Goal: Task Accomplishment & Management: Manage account settings

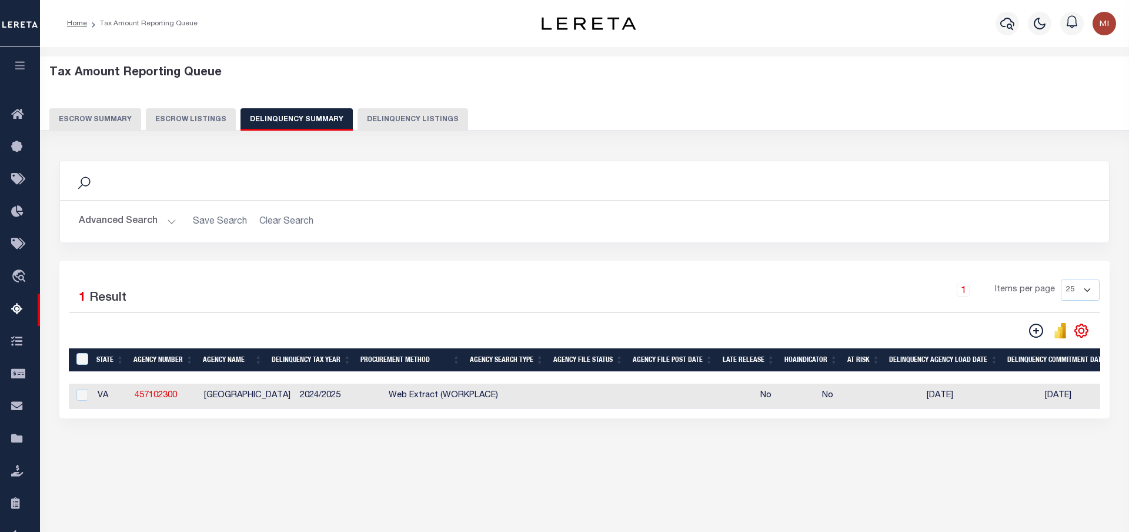
click at [161, 216] on button "Advanced Search" at bounding box center [128, 221] width 98 height 23
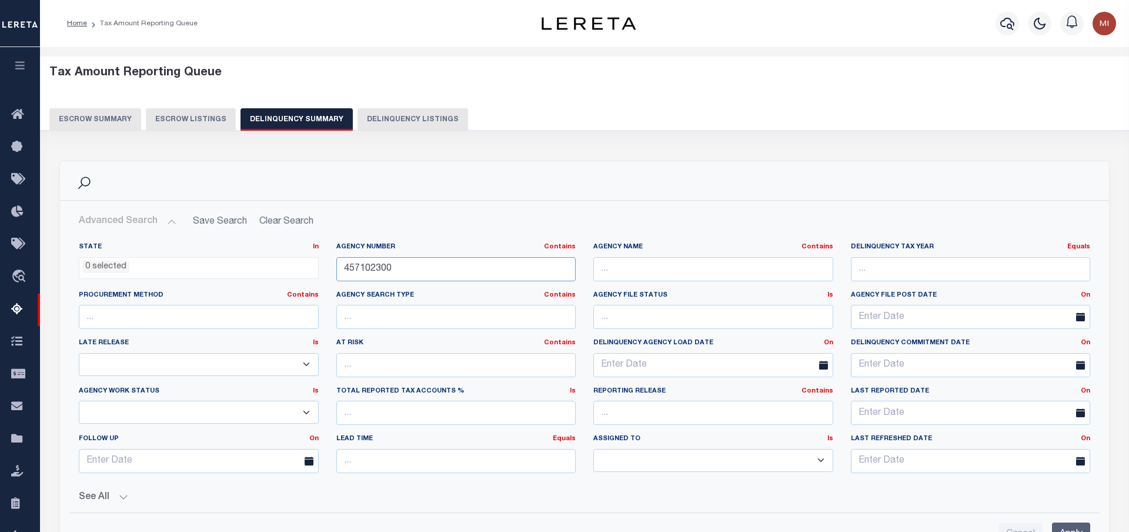
drag, startPoint x: 412, startPoint y: 267, endPoint x: 251, endPoint y: 267, distance: 160.6
click at [336, 268] on input "457102300" at bounding box center [456, 269] width 240 height 24
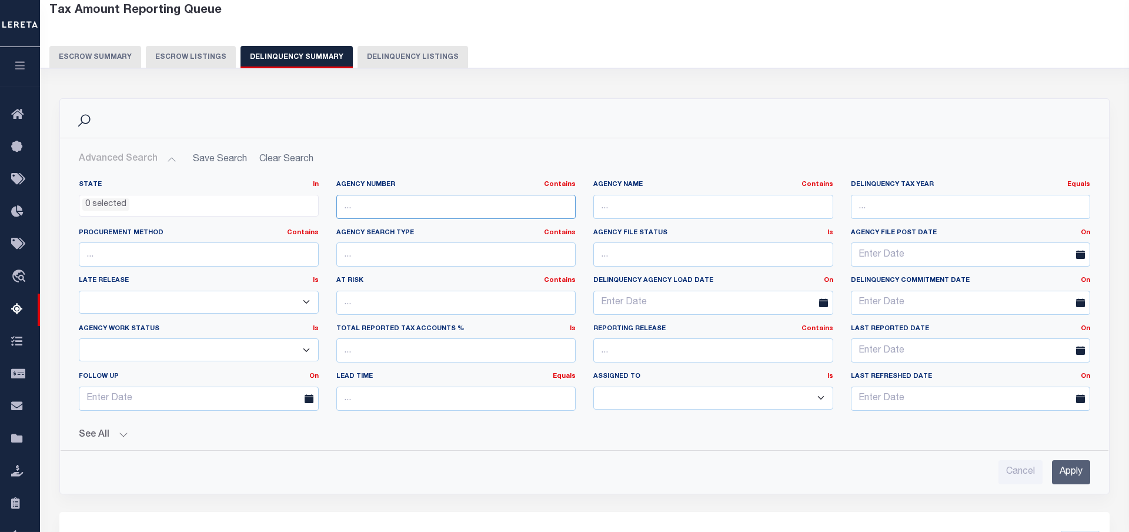
scroll to position [309, 0]
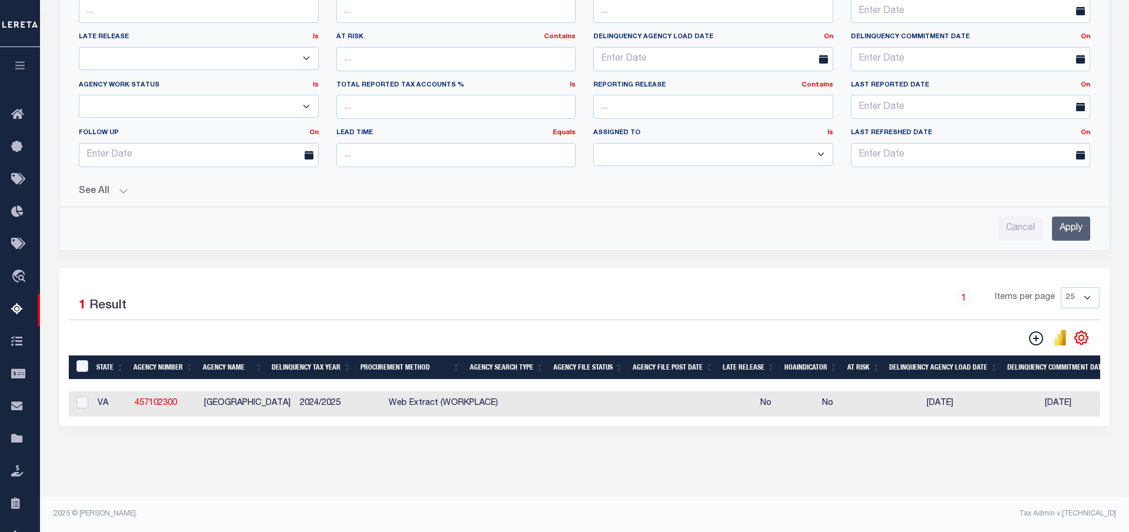
click at [1073, 222] on input "Apply" at bounding box center [1071, 228] width 38 height 24
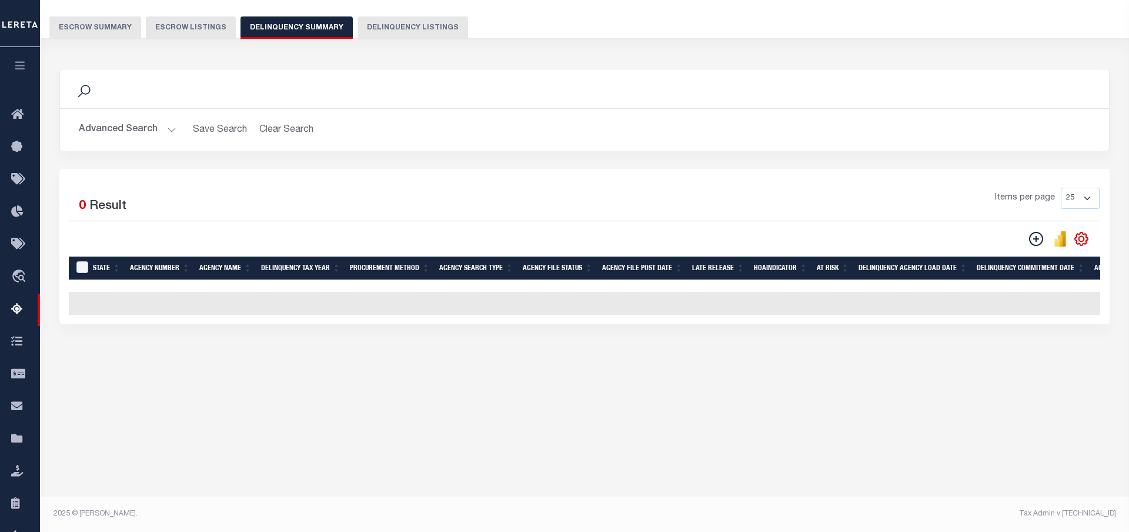
scroll to position [104, 0]
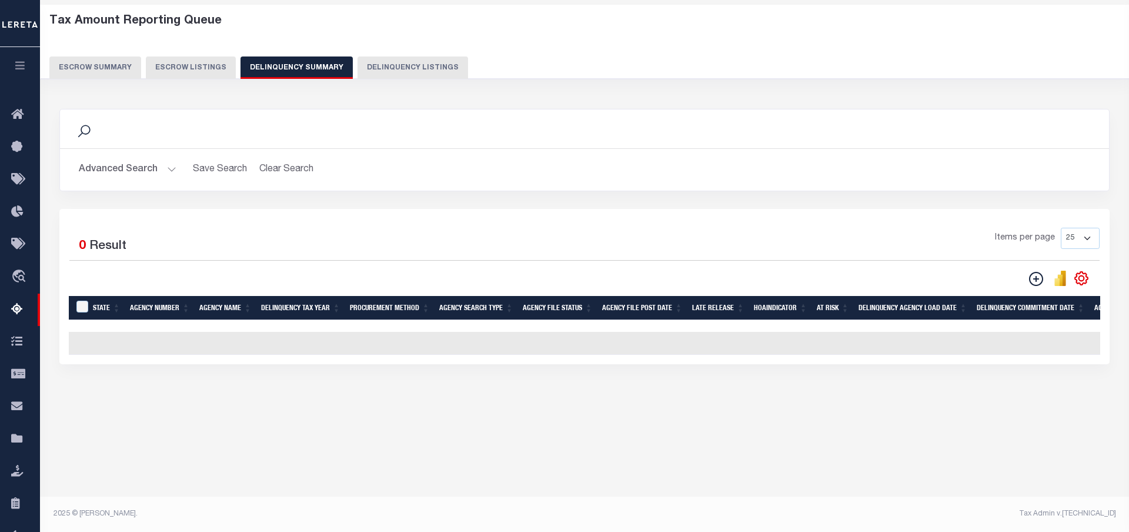
click at [158, 168] on button "Advanced Search" at bounding box center [128, 169] width 98 height 23
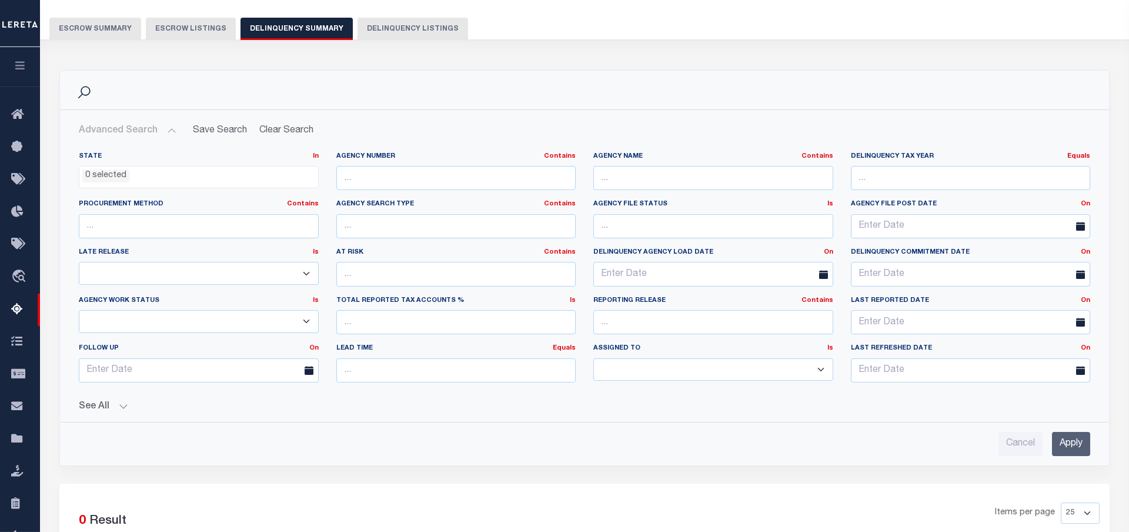
scroll to position [164, 0]
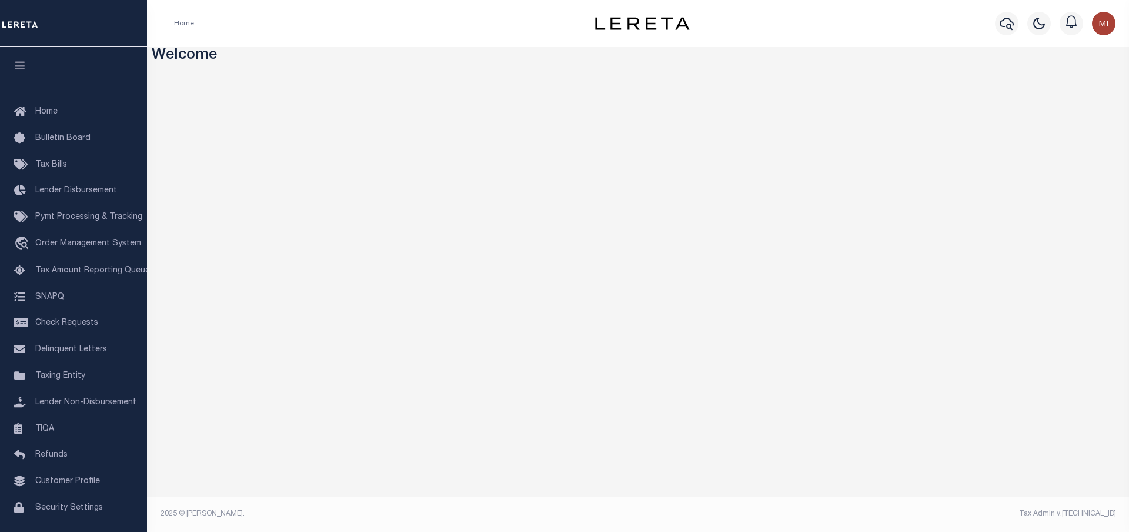
click at [314, 54] on h3 "Welcome" at bounding box center [638, 56] width 973 height 18
click at [315, 47] on h3 "Welcome" at bounding box center [638, 56] width 973 height 18
click at [68, 281] on link "Tax Amount Reporting Queue" at bounding box center [73, 271] width 147 height 26
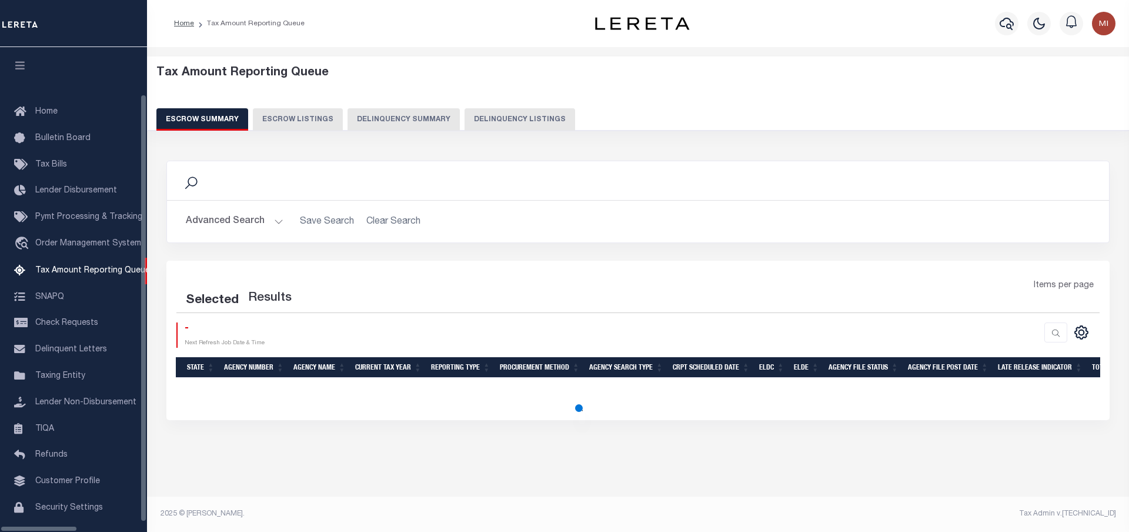
scroll to position [35, 0]
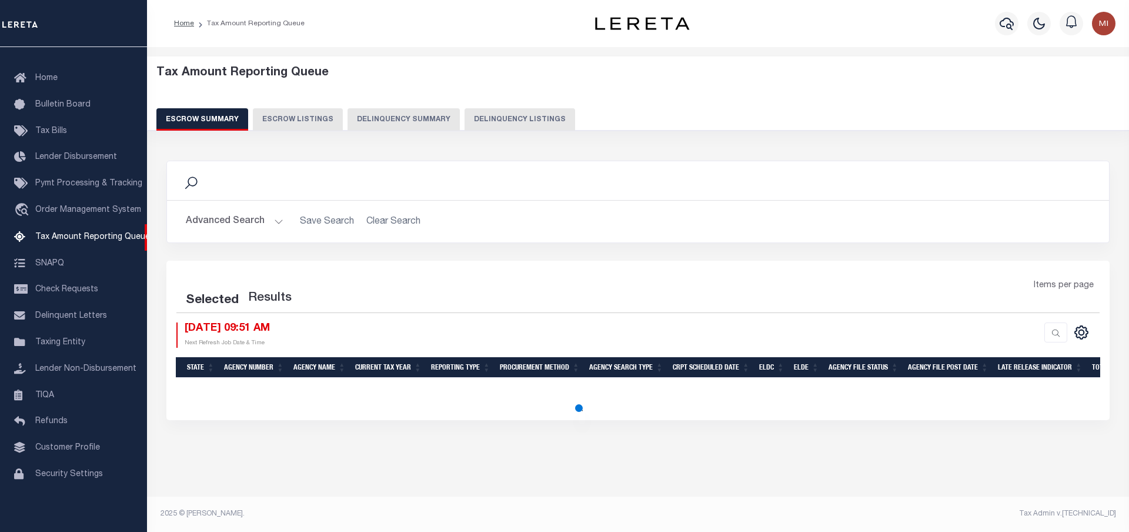
select select "100"
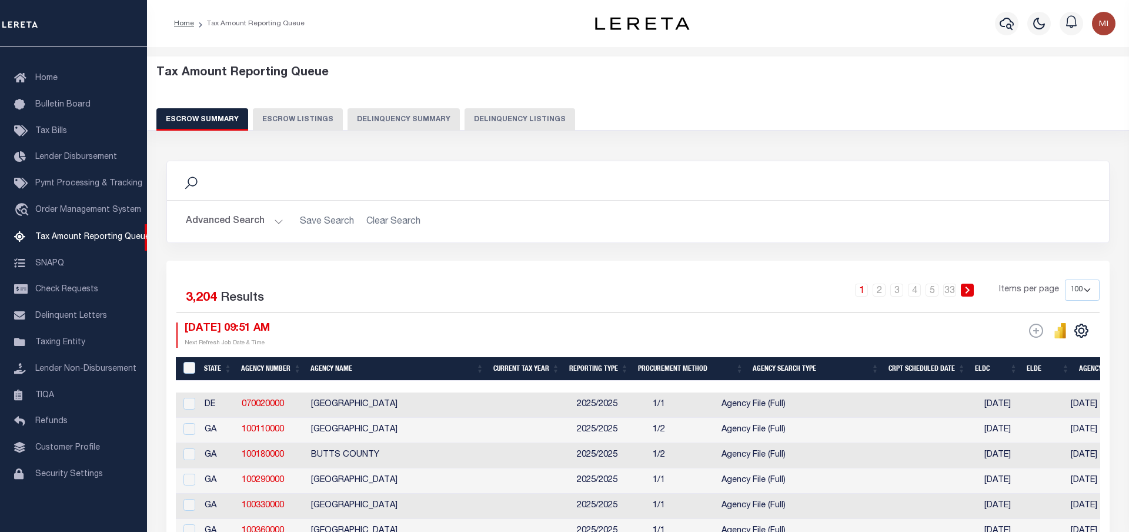
click at [561, 195] on div "Search" at bounding box center [638, 180] width 942 height 39
click at [372, 125] on button "Delinquency Summary" at bounding box center [404, 119] width 112 height 22
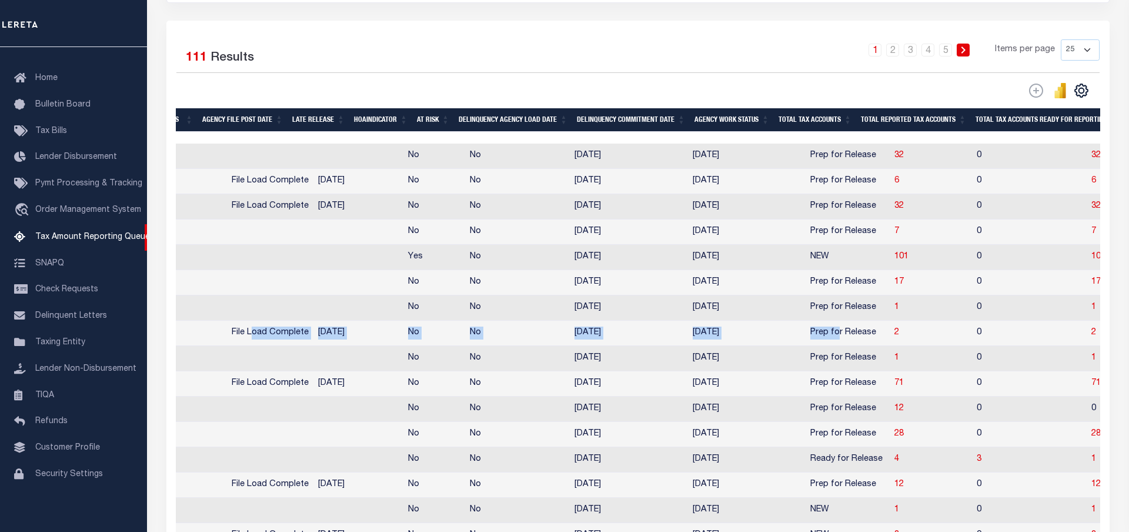
scroll to position [0, 492]
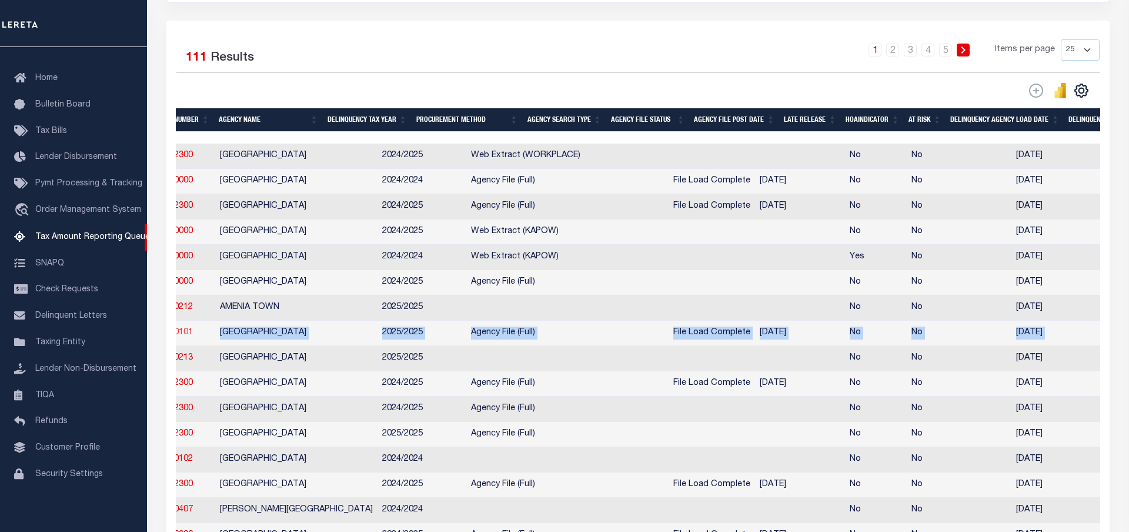
drag, startPoint x: 568, startPoint y: 342, endPoint x: 191, endPoint y: 344, distance: 377.0
click at [277, 343] on td "[GEOGRAPHIC_DATA]" at bounding box center [296, 333] width 162 height 25
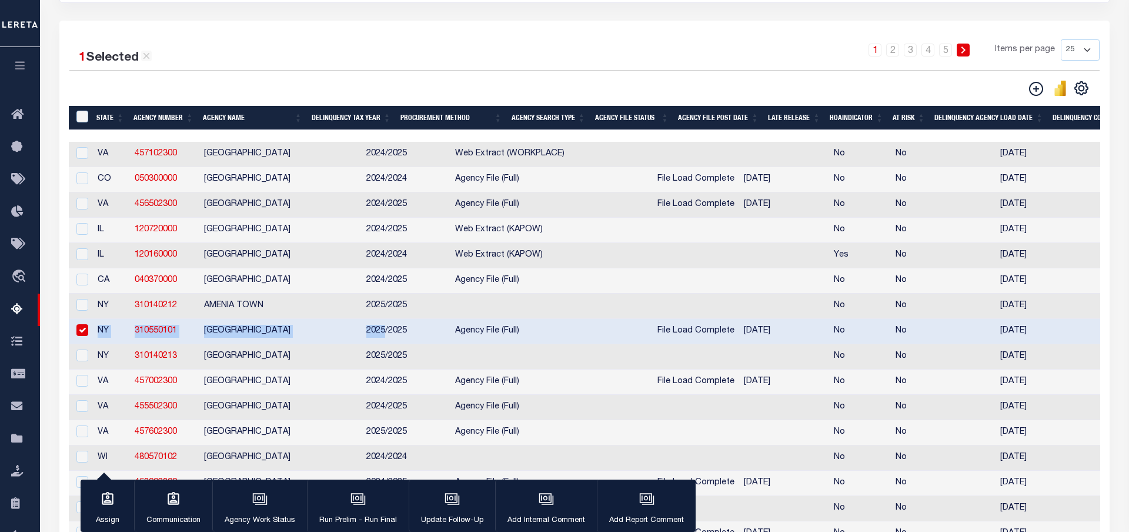
drag, startPoint x: 182, startPoint y: 342, endPoint x: 59, endPoint y: 346, distance: 122.4
click at [69, 346] on div "State Agency Number Agency Name Delinquency Tax Year Procurement Method Agency …" at bounding box center [585, 458] width 1032 height 632
drag, startPoint x: 193, startPoint y: 341, endPoint x: 135, endPoint y: 341, distance: 58.2
click at [135, 341] on td "310550101" at bounding box center [164, 331] width 69 height 25
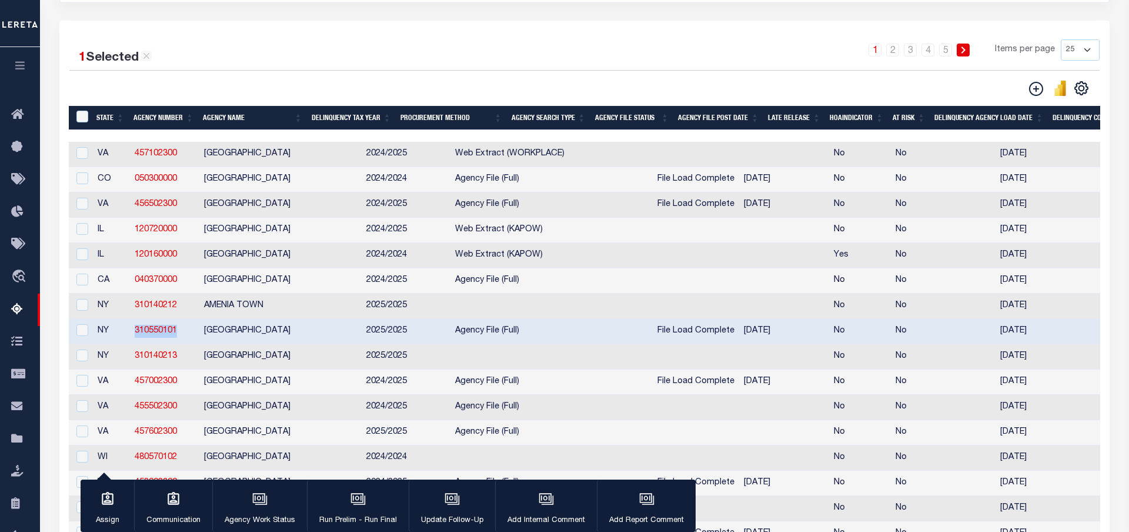
checkbox input "false"
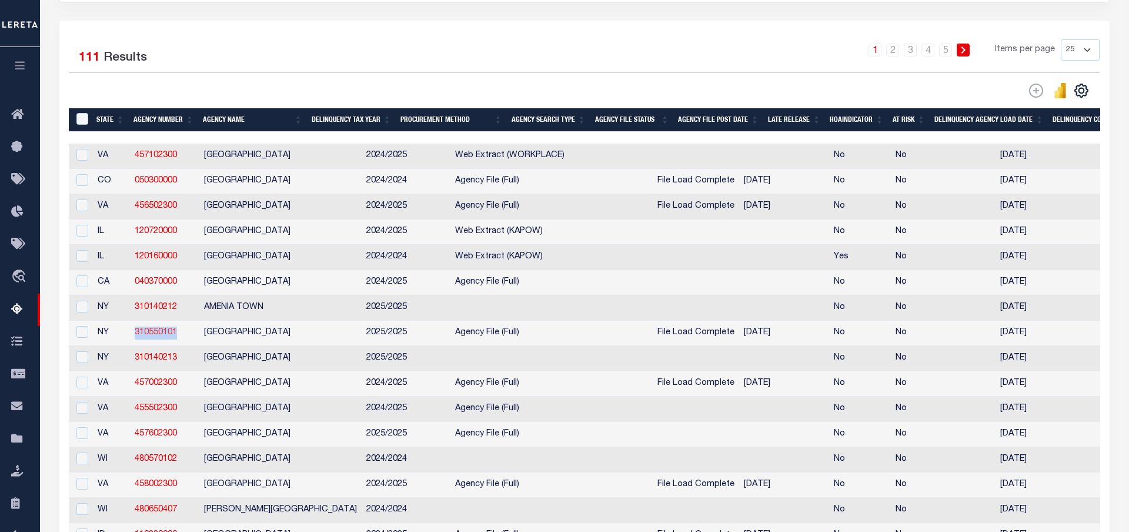
copy link "310550101"
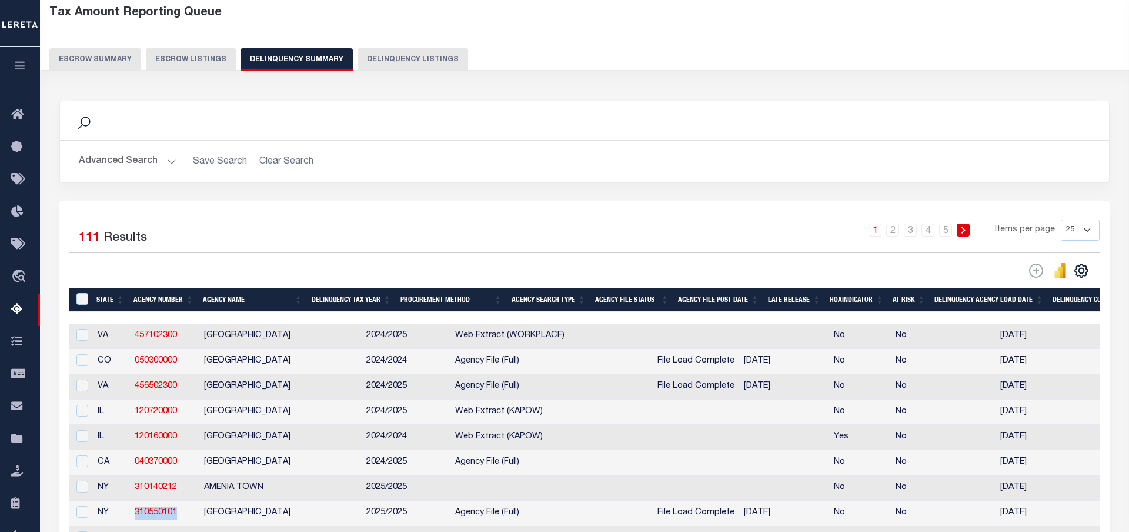
click at [156, 161] on button "Advanced Search" at bounding box center [128, 161] width 98 height 23
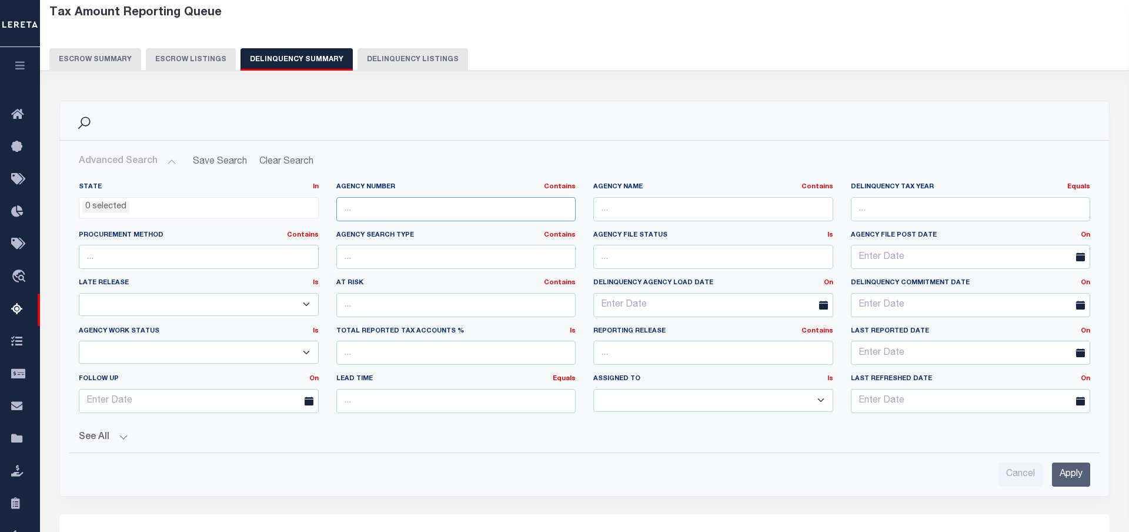
click at [405, 201] on input "text" at bounding box center [456, 209] width 240 height 24
paste input "310550101"
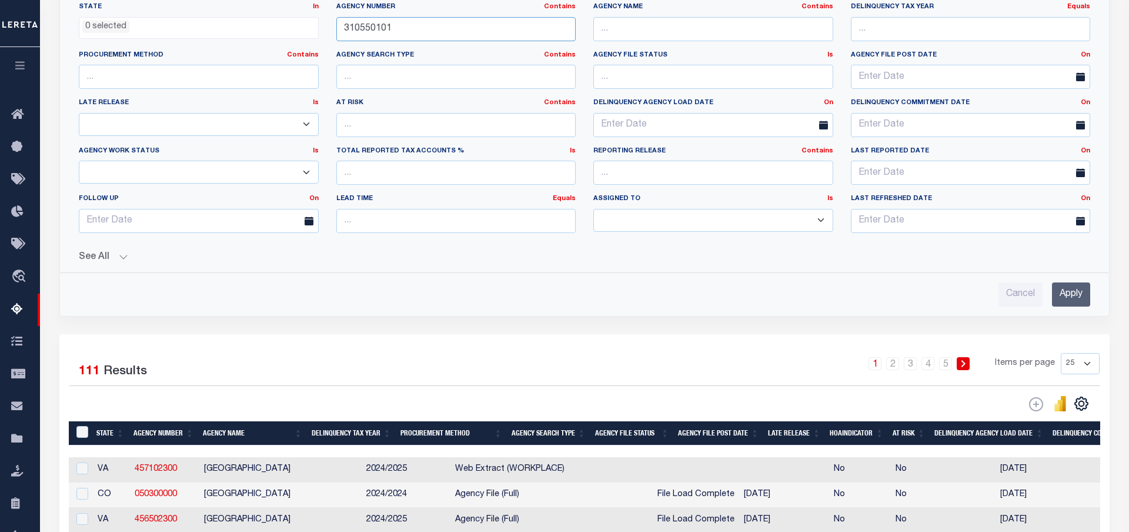
type input "310550101"
click at [1072, 291] on input "Apply" at bounding box center [1071, 294] width 38 height 24
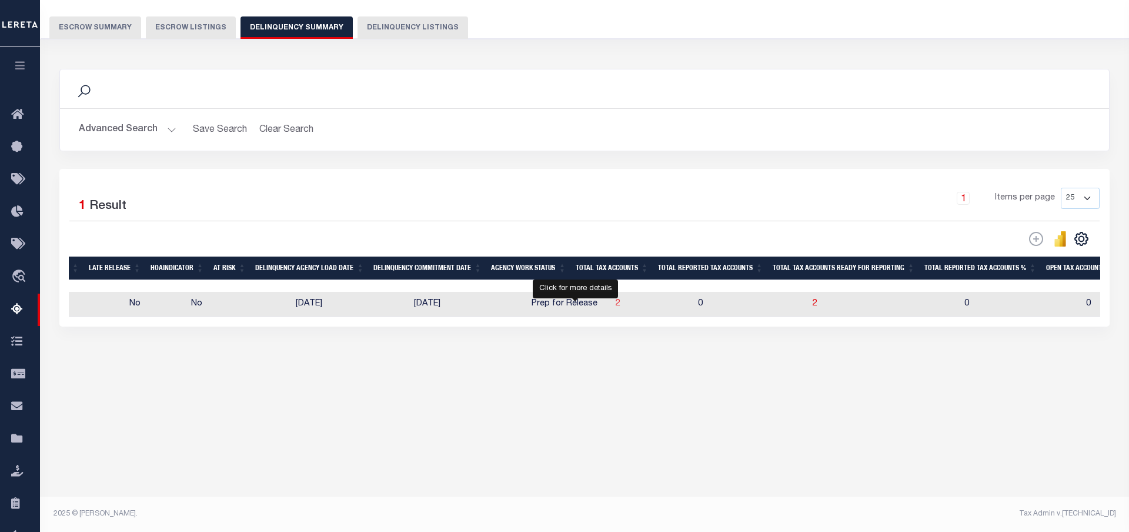
click at [616, 306] on span "2" at bounding box center [618, 303] width 5 height 8
select select "100"
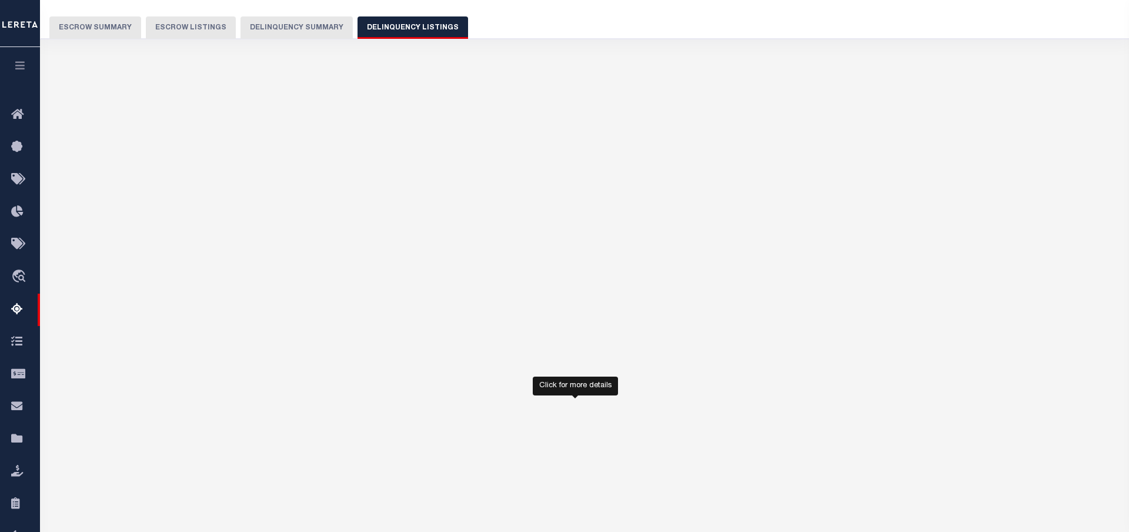
select select "100"
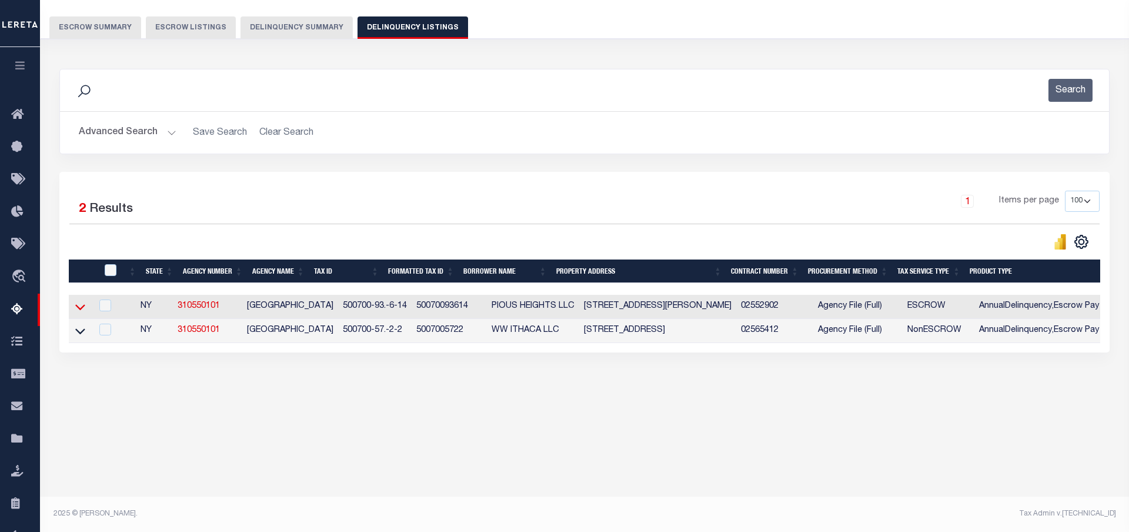
click at [78, 309] on icon at bounding box center [80, 307] width 10 height 12
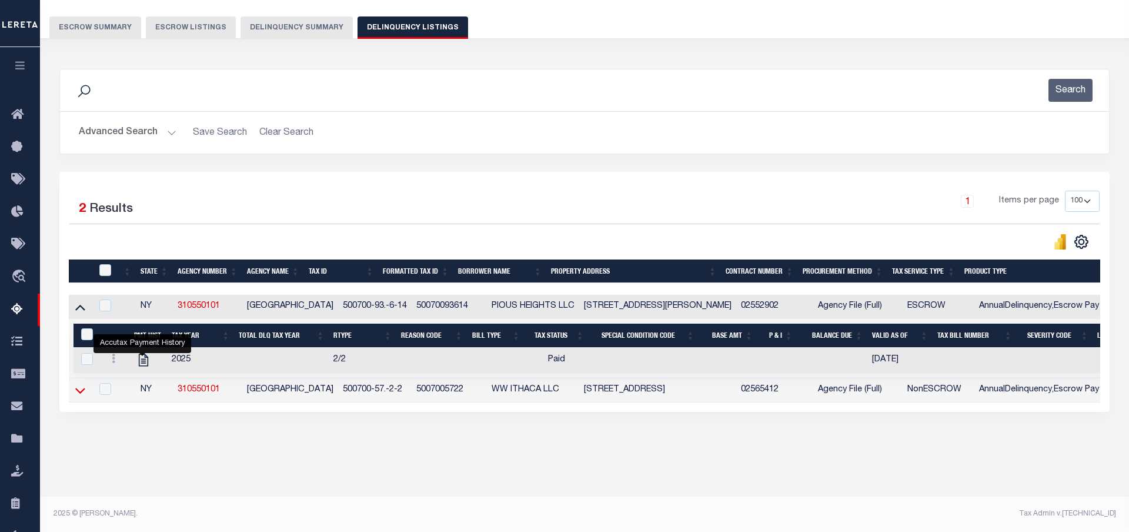
click at [82, 394] on icon at bounding box center [80, 391] width 10 height 6
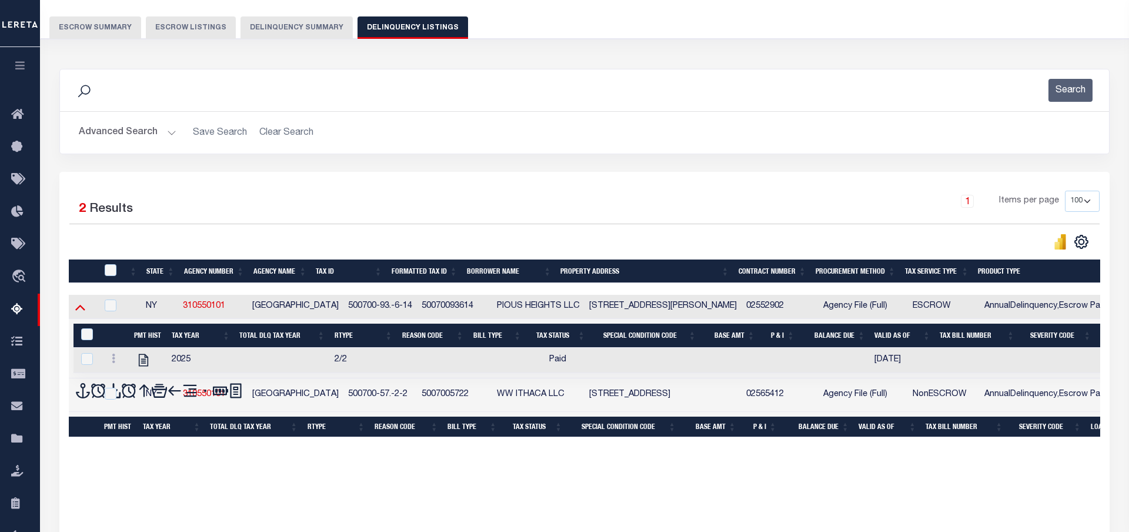
click at [80, 309] on icon at bounding box center [80, 308] width 10 height 6
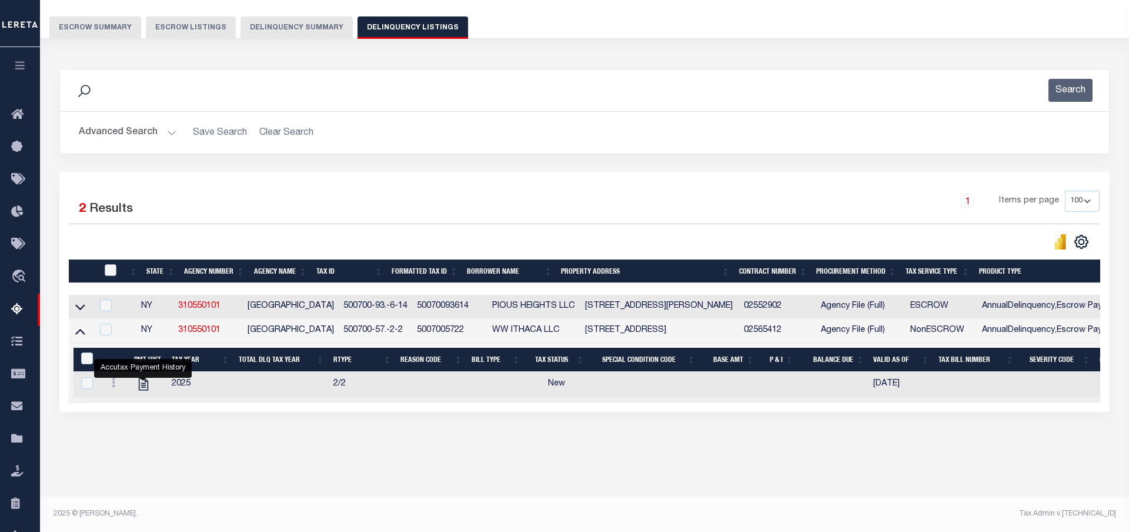
click at [115, 271] on input "checkbox" at bounding box center [111, 270] width 12 height 12
checkbox input "true"
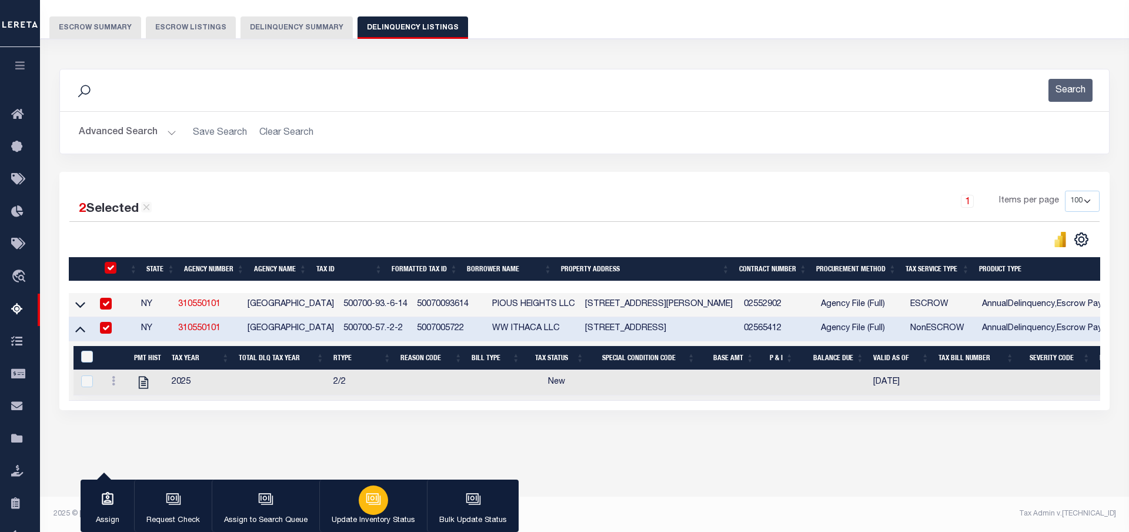
click at [375, 498] on icon "button" at bounding box center [373, 498] width 15 height 15
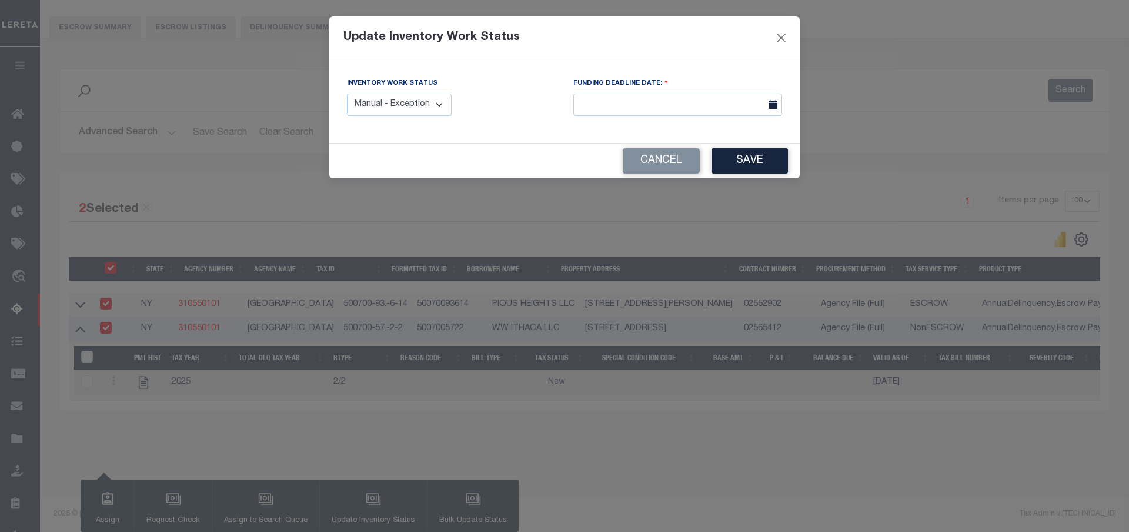
click at [415, 93] on div "Inventory Work Status Manual - Exception Pended - Awaiting Search Late Add Exce…" at bounding box center [399, 96] width 105 height 39
click at [347, 94] on select "Manual - Exception Pended - Awaiting Search Late Add Exception Completed" at bounding box center [399, 105] width 105 height 23
select select "4"
click option "Completed" at bounding box center [0, 0] width 0 height 0
click at [599, 105] on input "text" at bounding box center [677, 105] width 209 height 23
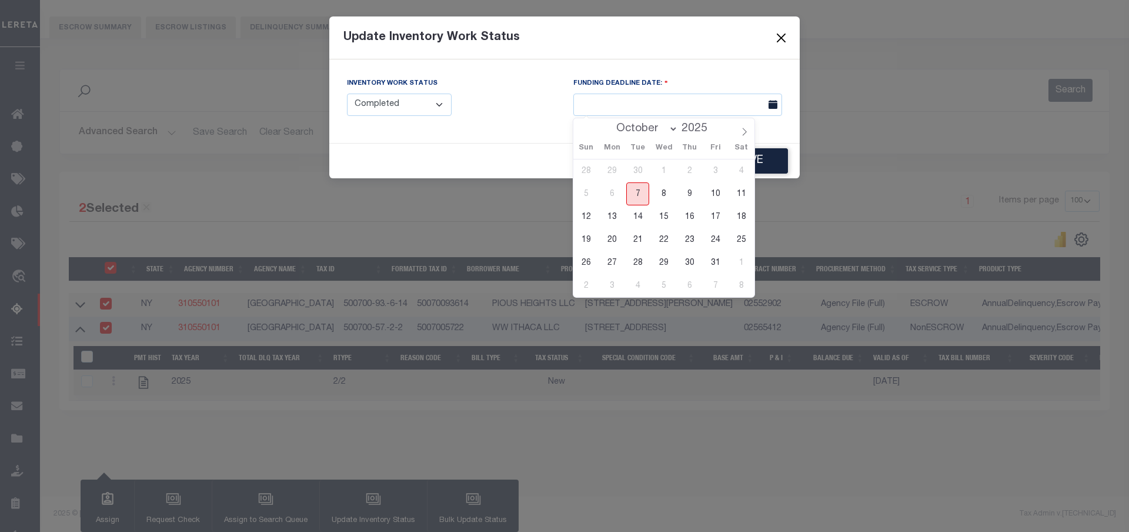
click at [631, 197] on span "7" at bounding box center [637, 193] width 23 height 23
type input "[DATE]"
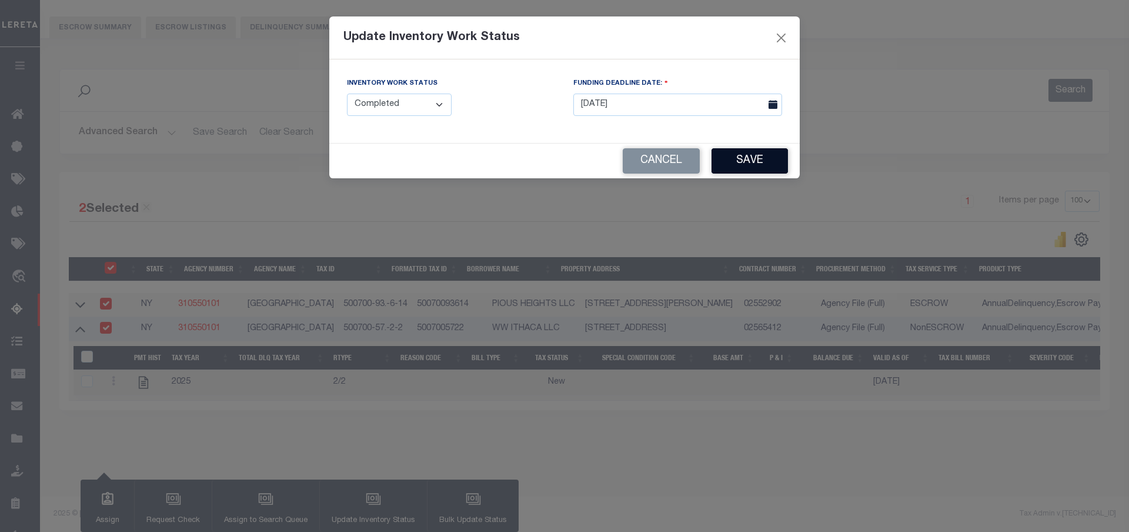
click at [747, 166] on button "Save" at bounding box center [750, 160] width 76 height 25
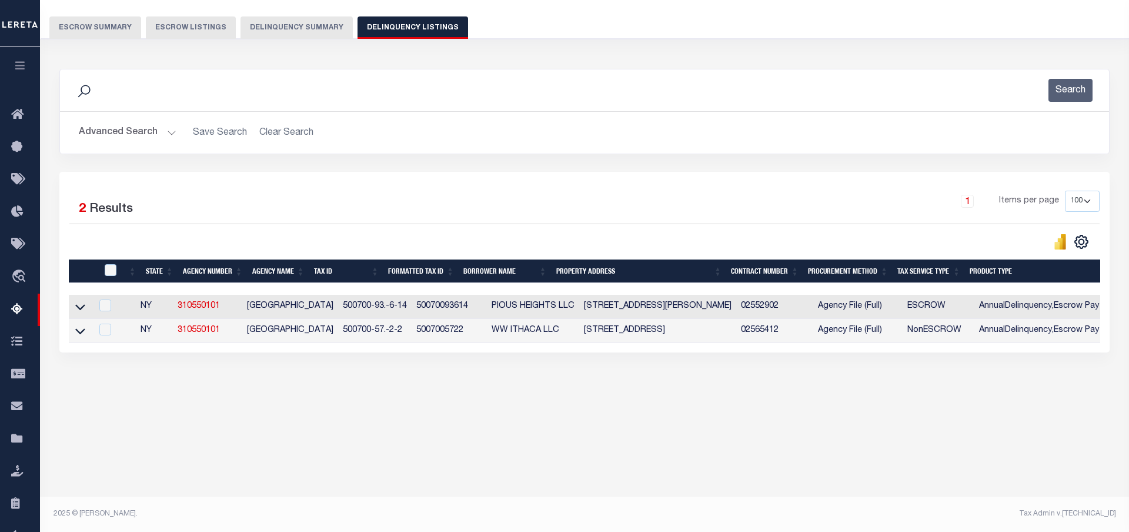
click at [302, 24] on button "Delinquency Summary" at bounding box center [297, 27] width 112 height 22
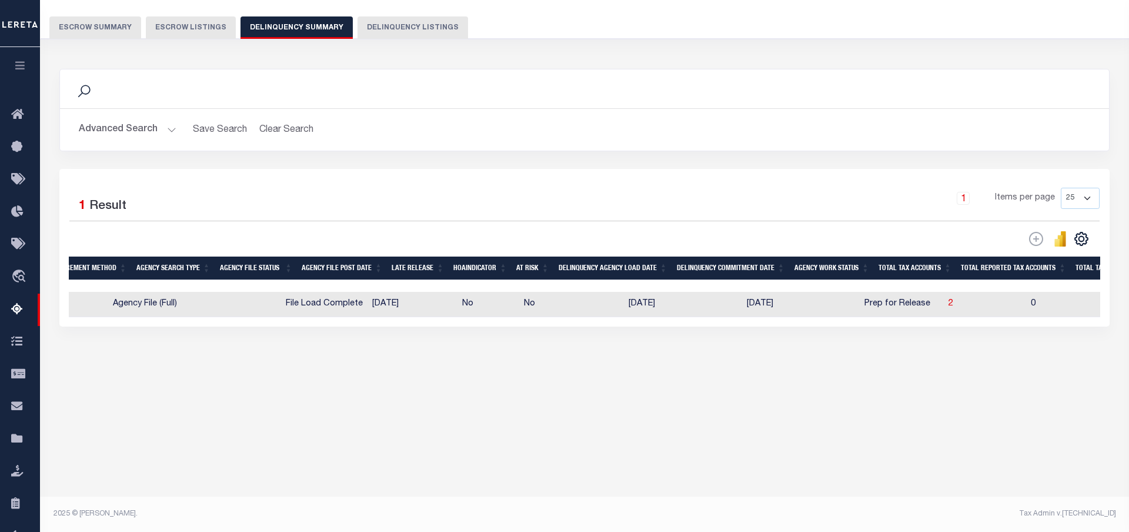
scroll to position [0, 0]
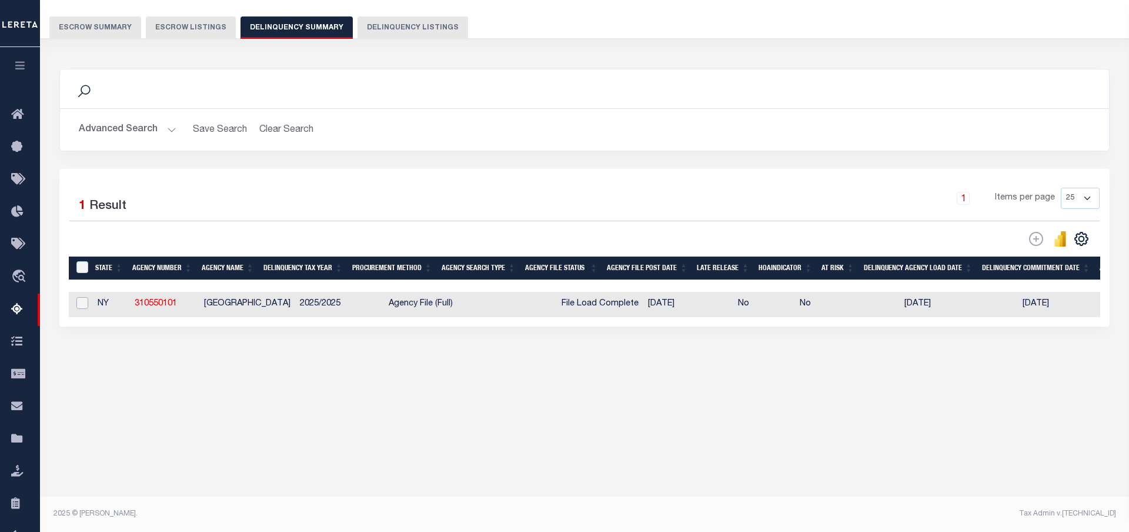
click at [79, 307] on input "checkbox" at bounding box center [82, 303] width 12 height 12
checkbox input "true"
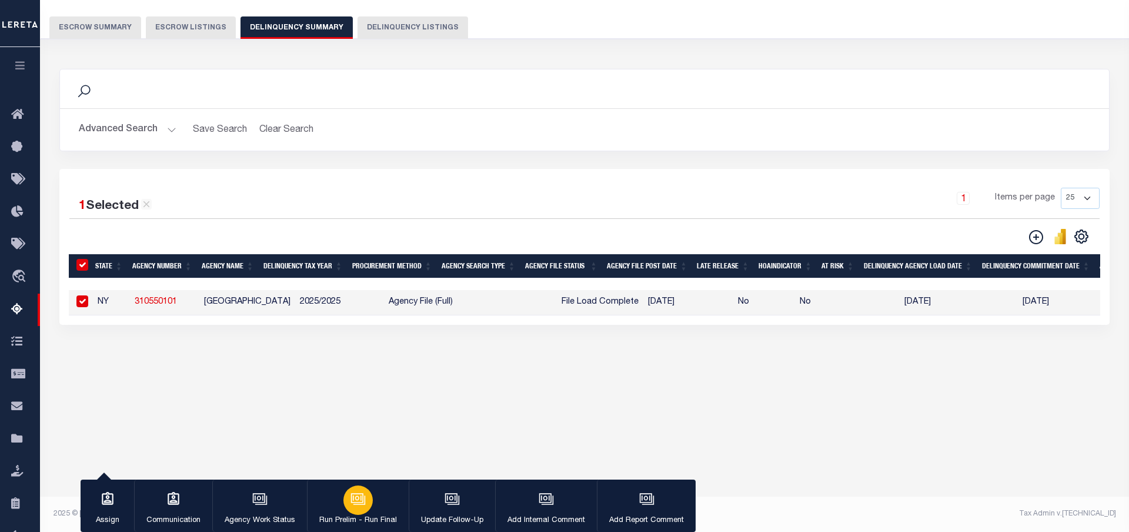
click at [358, 501] on icon "button" at bounding box center [357, 497] width 9 height 5
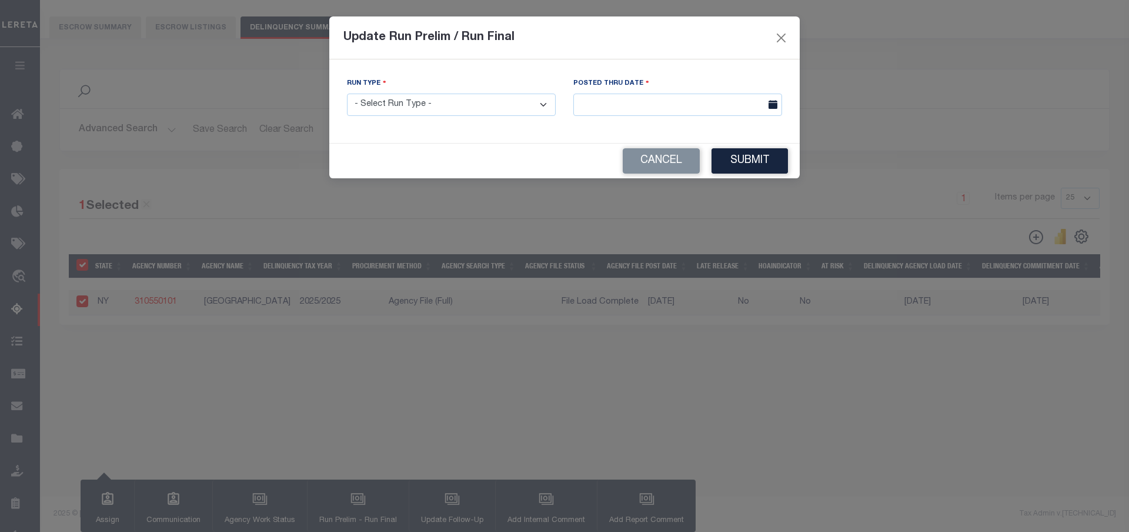
click at [347, 94] on select "- Select Run Type - Prelim Run Final Run" at bounding box center [451, 105] width 209 height 23
select select "P"
click option "Prelim Run" at bounding box center [0, 0] width 0 height 0
click at [597, 111] on input "text" at bounding box center [677, 105] width 209 height 23
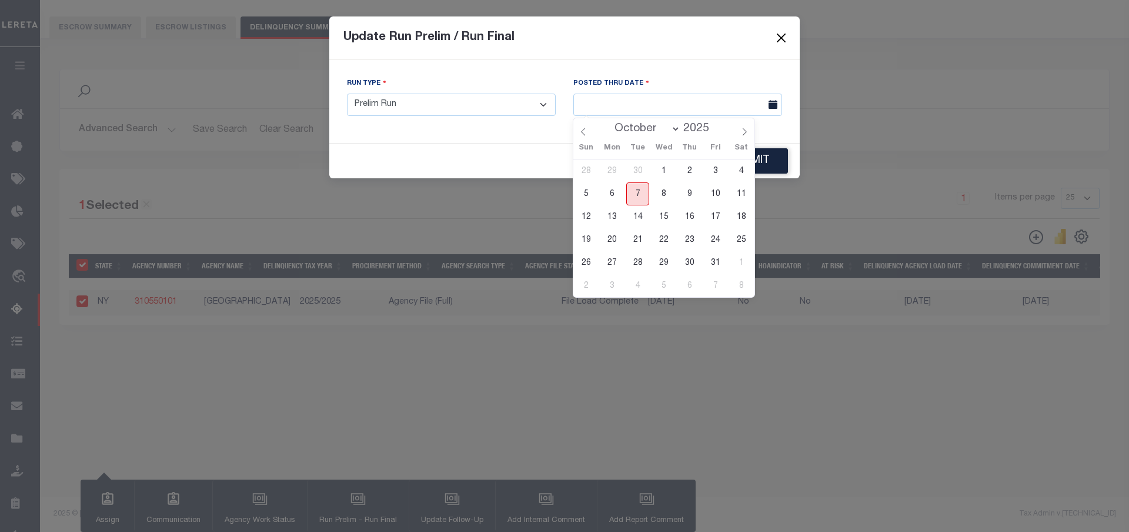
click at [644, 192] on span "7" at bounding box center [637, 193] width 23 height 23
type input "[DATE]"
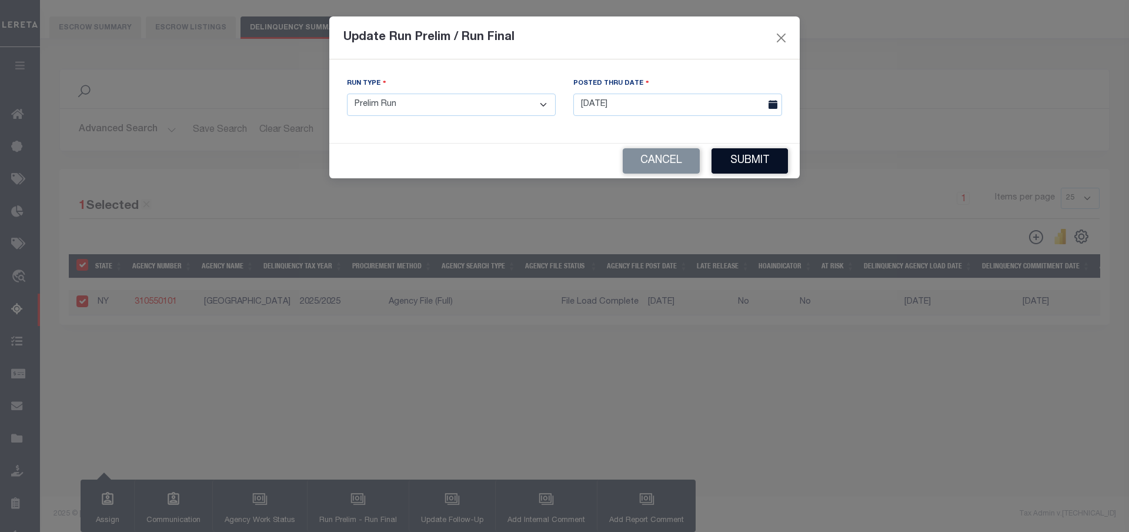
click at [745, 161] on button "Submit" at bounding box center [750, 160] width 76 height 25
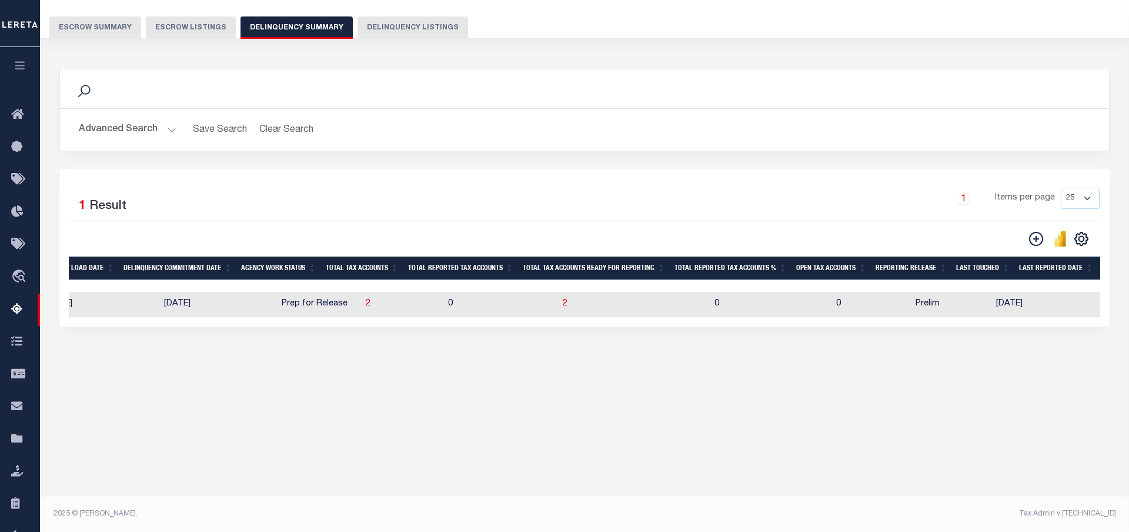
scroll to position [0, 1114]
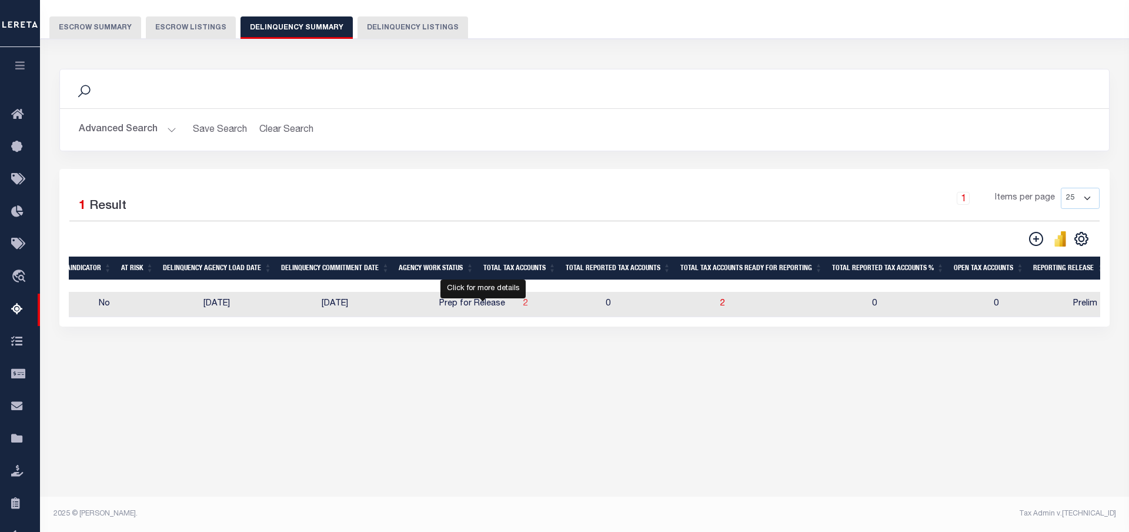
click at [519, 308] on td "2" at bounding box center [560, 304] width 82 height 25
checkbox input "true"
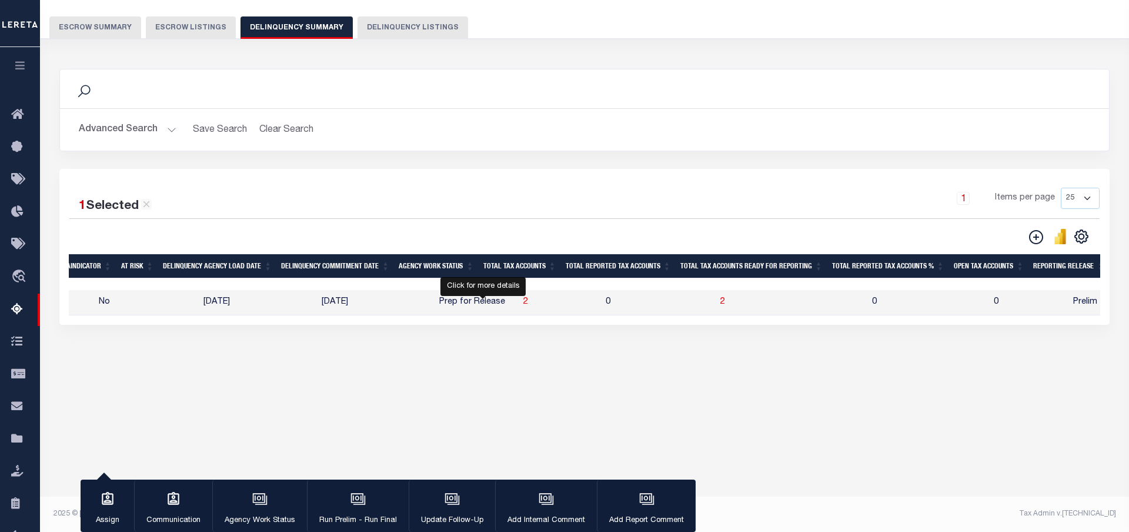
click at [523, 302] on span "2" at bounding box center [525, 302] width 5 height 8
select select "100"
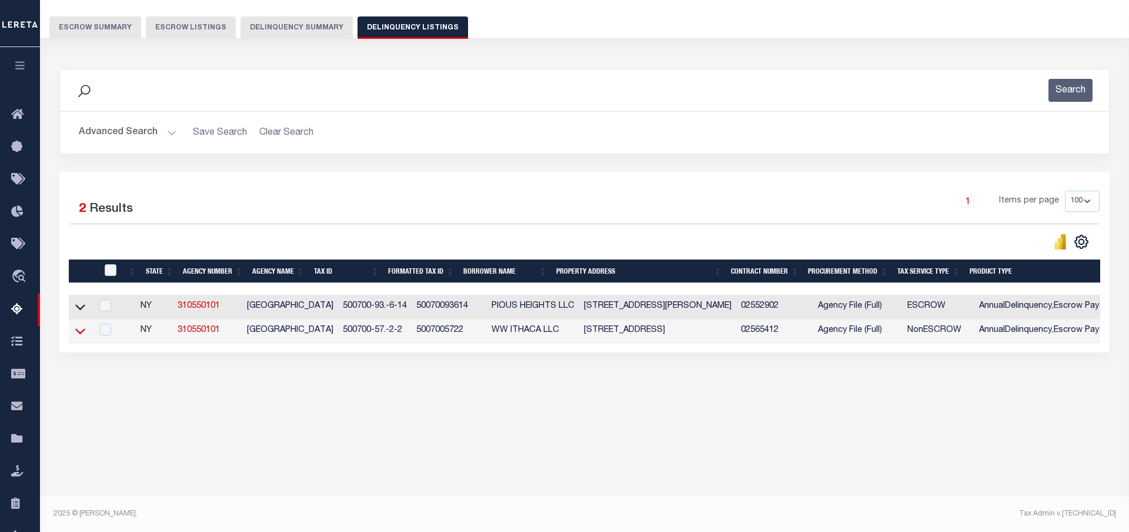
click at [76, 334] on icon at bounding box center [80, 331] width 10 height 6
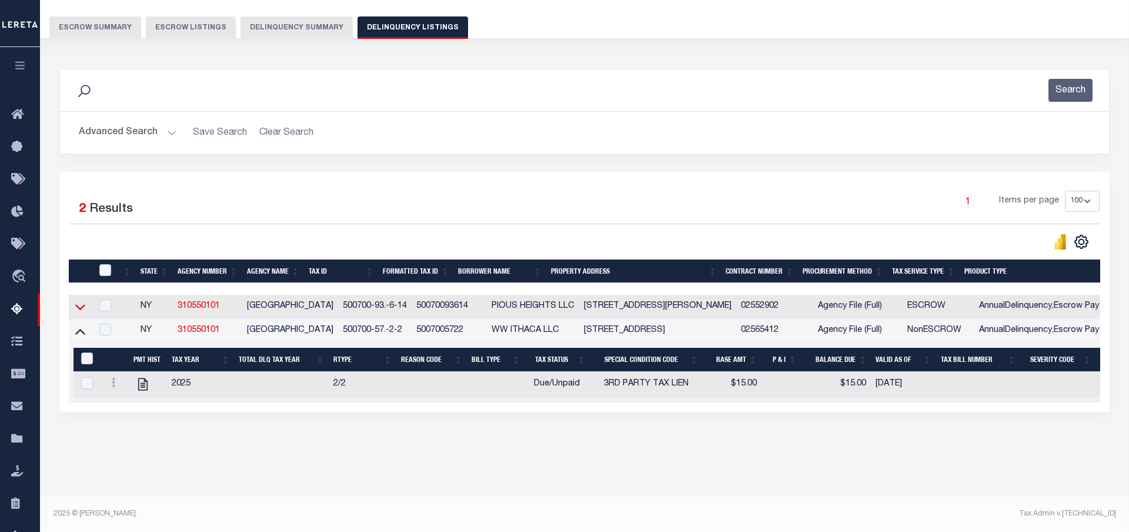
click at [80, 306] on icon at bounding box center [80, 307] width 10 height 12
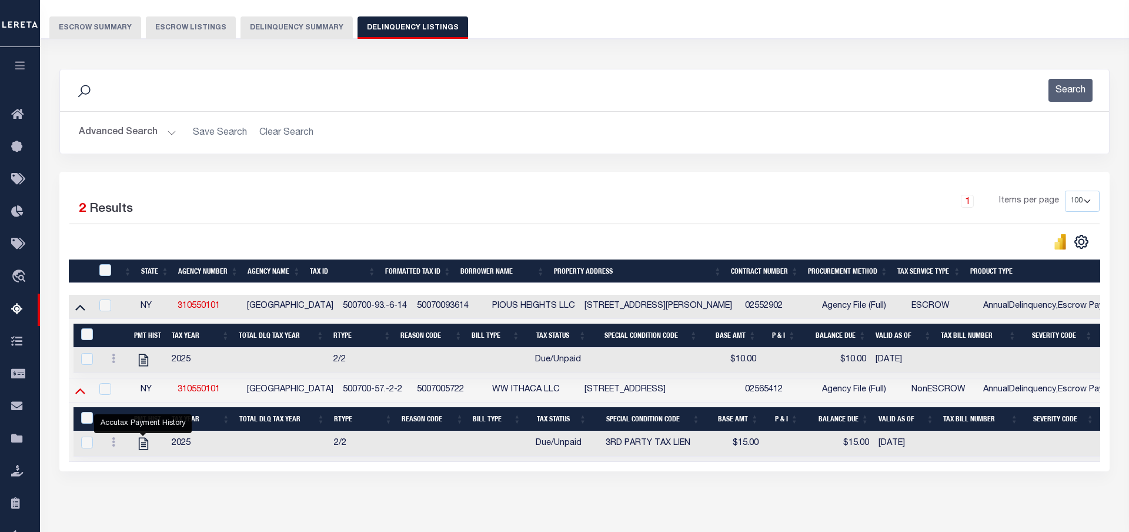
click at [83, 394] on icon at bounding box center [80, 390] width 10 height 12
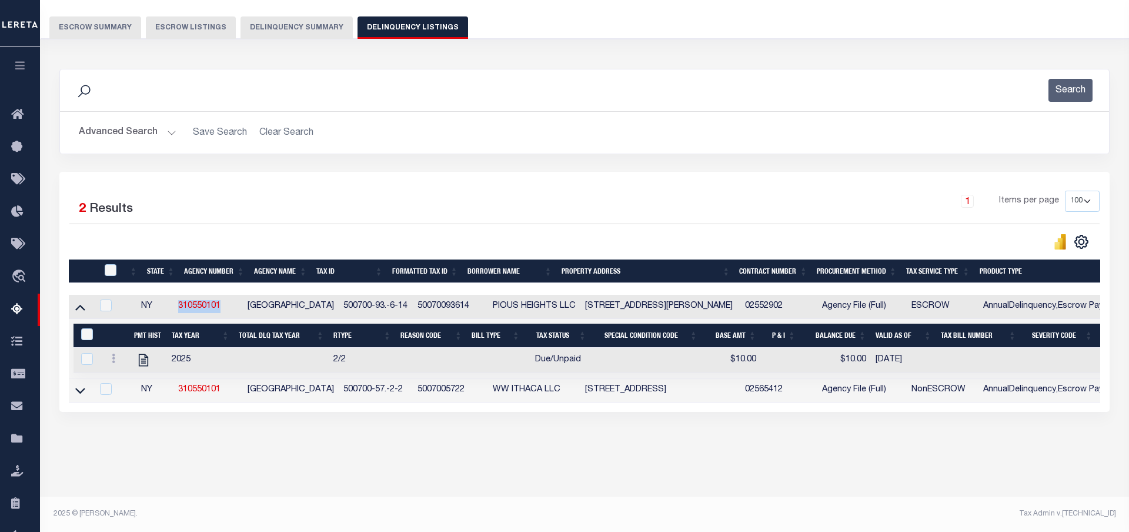
drag, startPoint x: 229, startPoint y: 308, endPoint x: 186, endPoint y: 303, distance: 42.7
click at [186, 303] on td "310550101" at bounding box center [208, 307] width 69 height 24
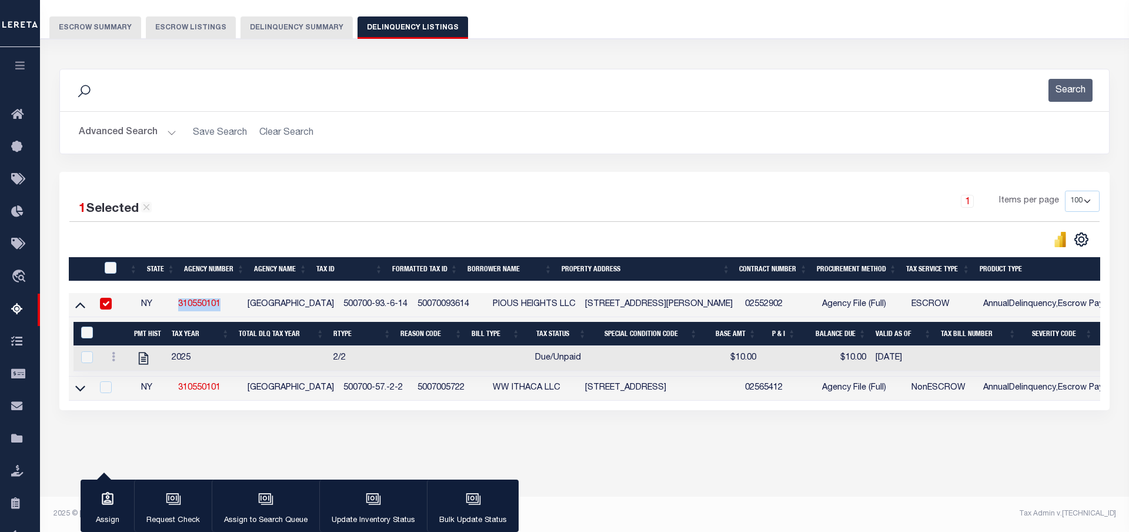
copy link "310550101"
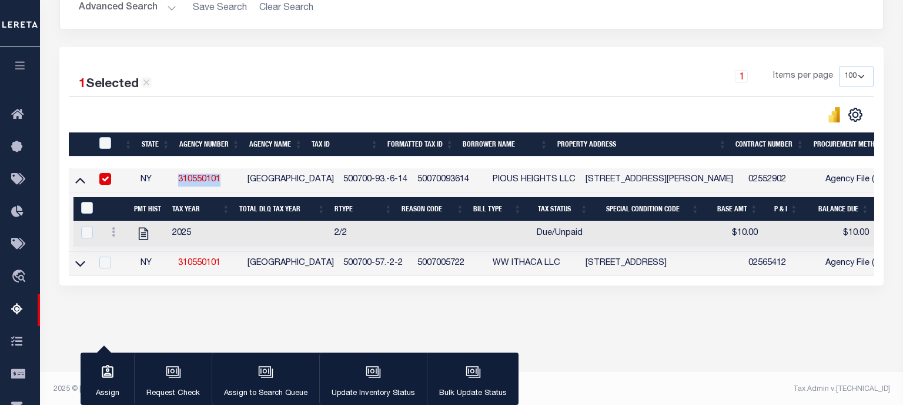
scroll to position [219, 0]
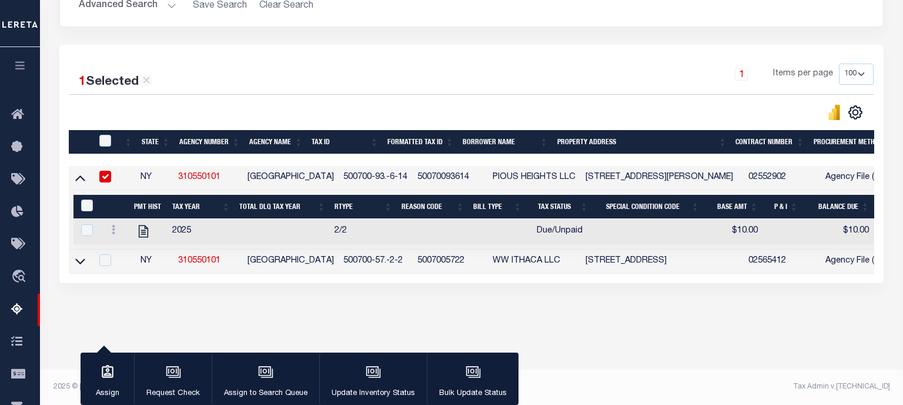
click at [302, 316] on div "Data sync process is currently running, you may face some response delays. Sear…" at bounding box center [472, 124] width 841 height 388
click at [107, 179] on input "checkbox" at bounding box center [105, 177] width 12 height 12
checkbox input "false"
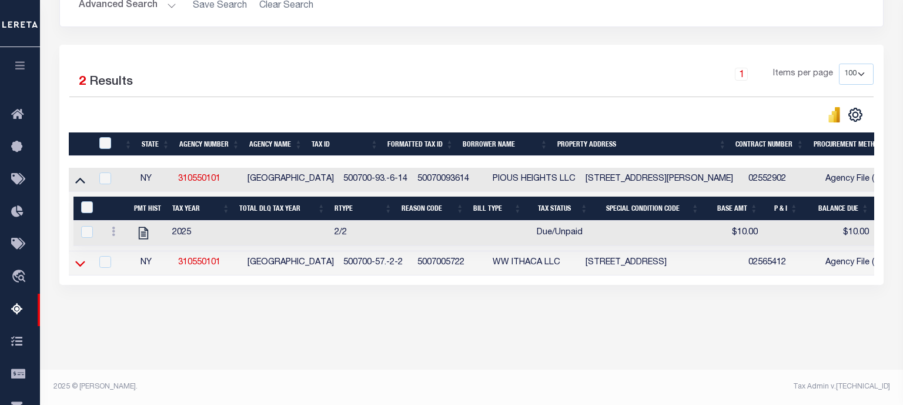
click at [76, 262] on icon at bounding box center [80, 263] width 10 height 12
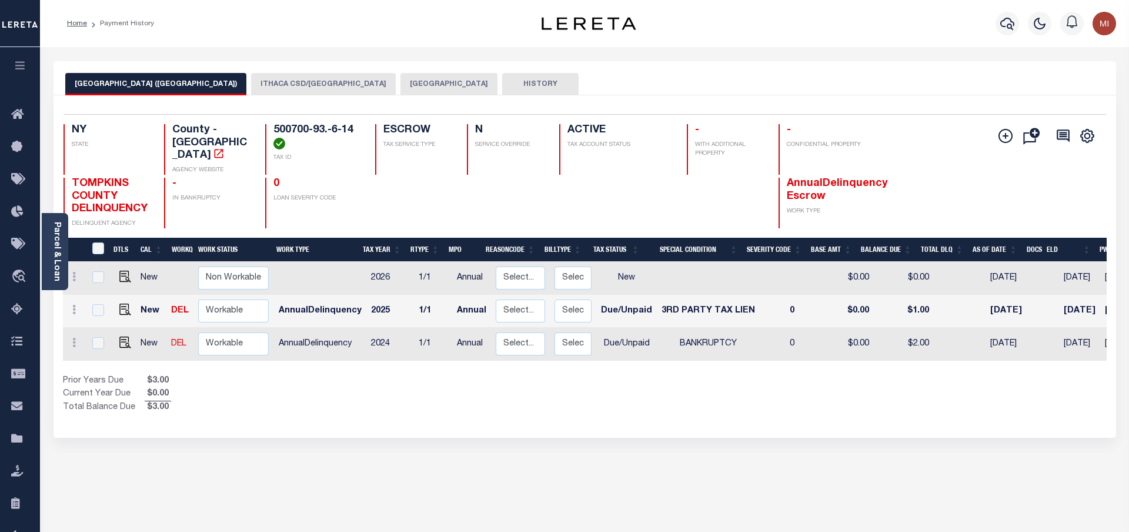
click at [401, 88] on button "[GEOGRAPHIC_DATA]" at bounding box center [449, 84] width 97 height 22
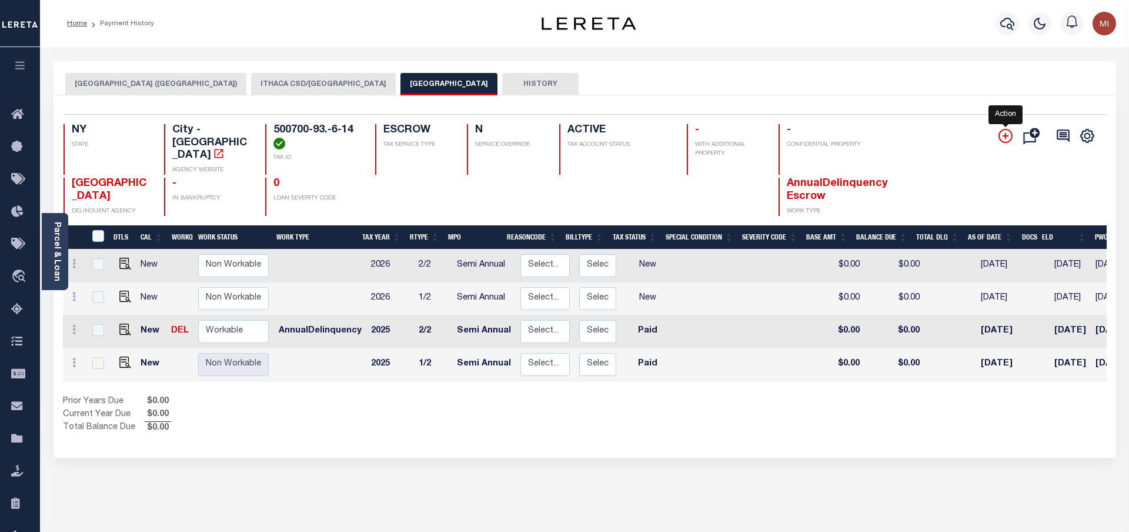
click at [1007, 141] on icon "" at bounding box center [1006, 136] width 14 height 14
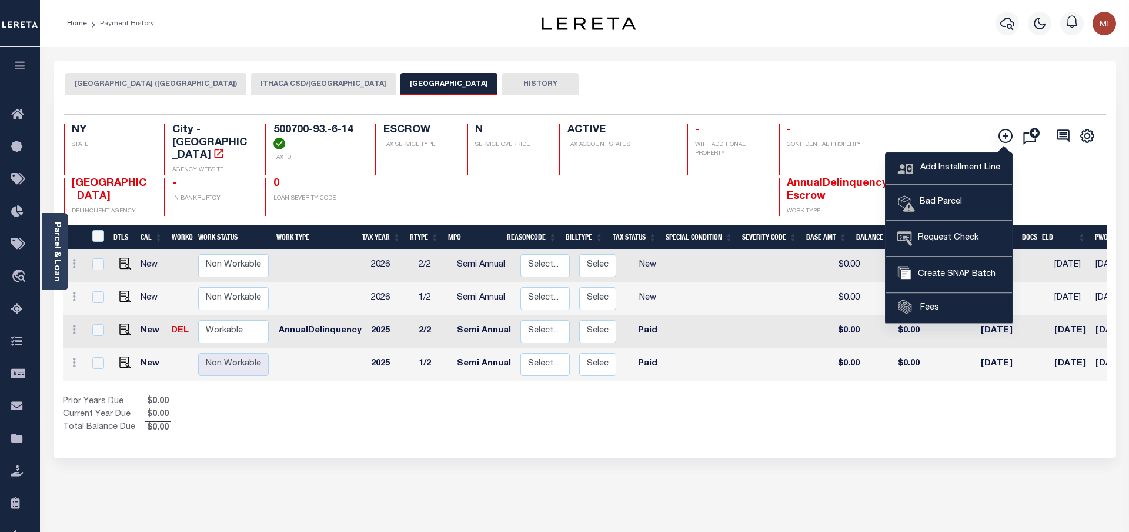
click at [918, 94] on div "ITHACA CITY (TOMPKINS COUNTY) ITHACA CSD/ITHACA CITY ITHACA CITY HISTORY" at bounding box center [584, 84] width 1039 height 22
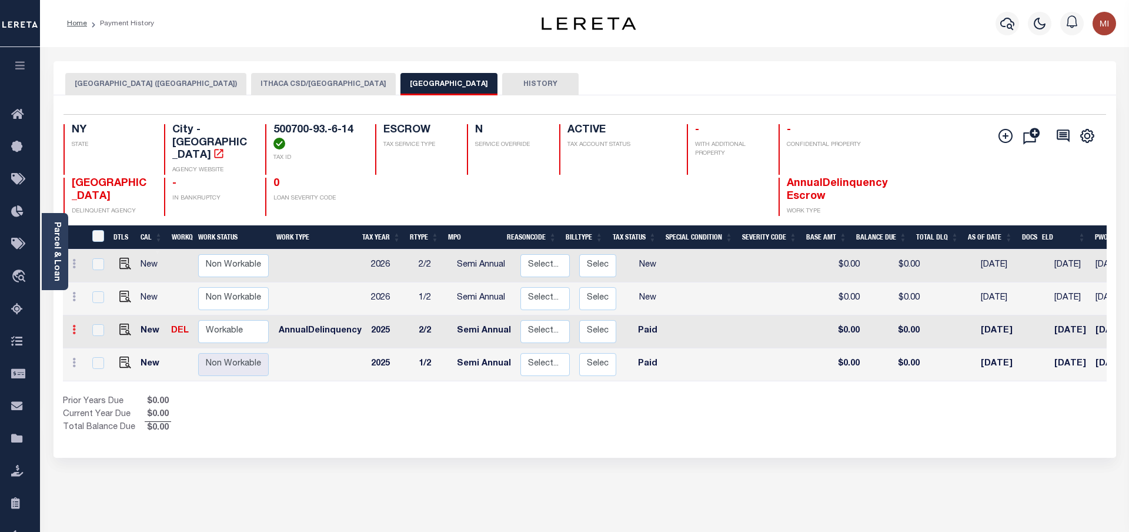
click at [72, 326] on link at bounding box center [74, 330] width 13 height 9
click at [102, 301] on img at bounding box center [102, 307] width 12 height 12
select select "PYD"
type input "$0.00"
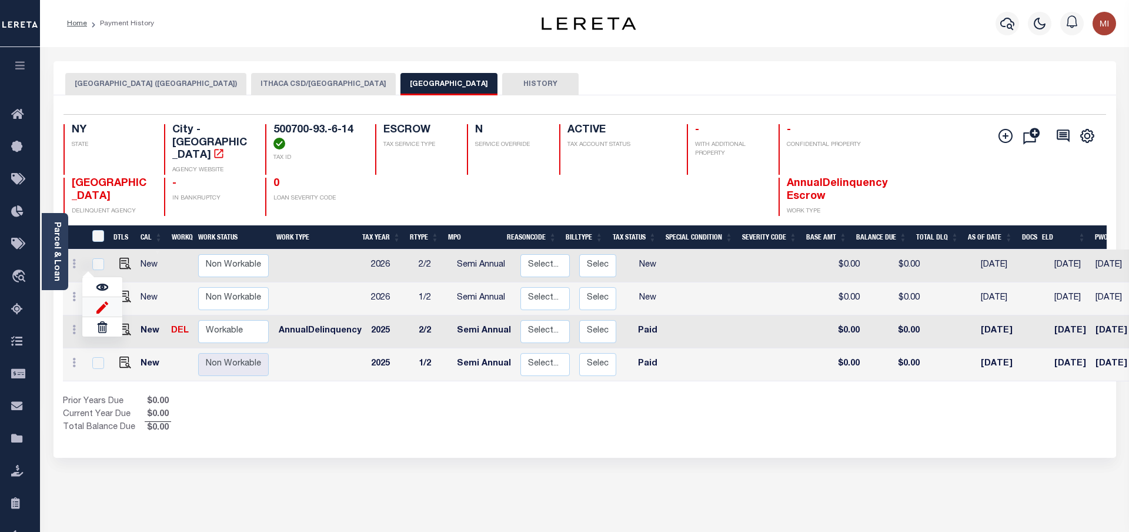
type input "[DATE]"
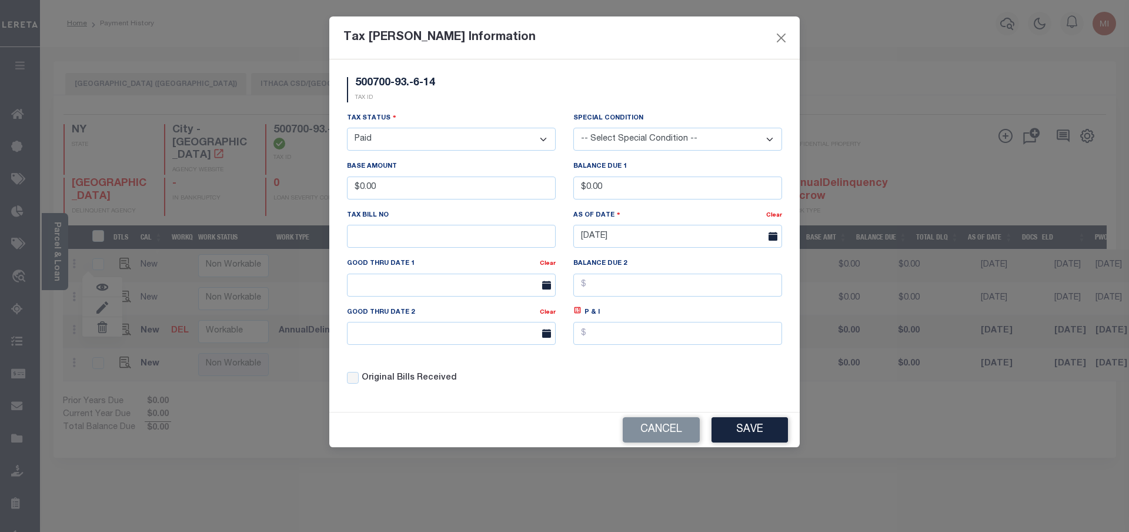
click at [347, 128] on select "- Select Status - Open Due/Unpaid Paid Incomplete No Tax Due Internal Refund Pr…" at bounding box center [451, 139] width 209 height 23
select select "DUE"
click option "Due/Unpaid" at bounding box center [0, 0] width 0 height 0
drag, startPoint x: 395, startPoint y: 194, endPoint x: 318, endPoint y: 185, distance: 77.5
click at [347, 186] on input "$0.00" at bounding box center [451, 187] width 209 height 23
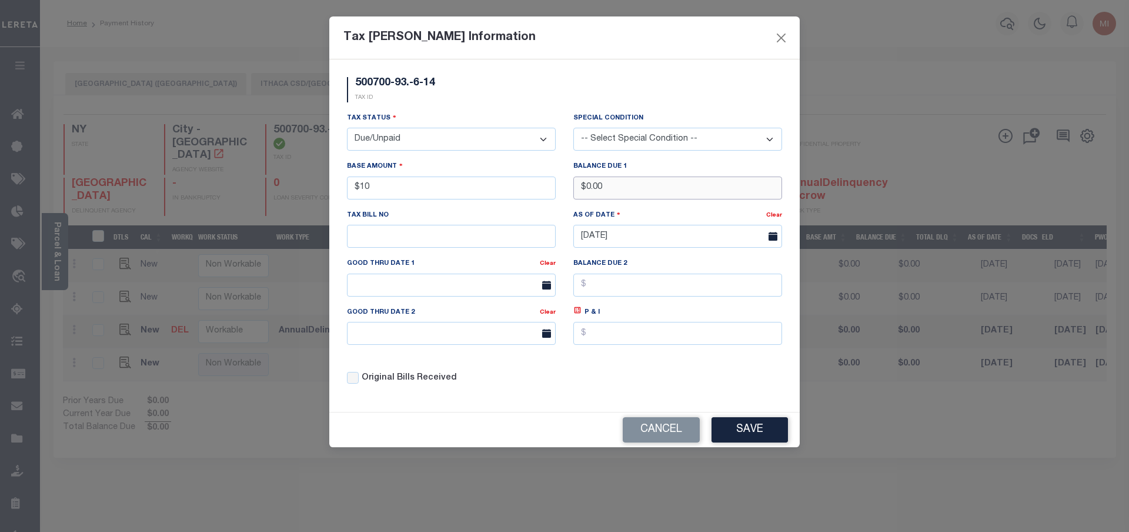
type input "$10.00"
drag, startPoint x: 629, startPoint y: 188, endPoint x: 512, endPoint y: 181, distance: 117.9
click at [573, 181] on input "$0.00" at bounding box center [677, 187] width 209 height 23
type input "$10.00"
click at [751, 433] on button "Save" at bounding box center [750, 429] width 76 height 25
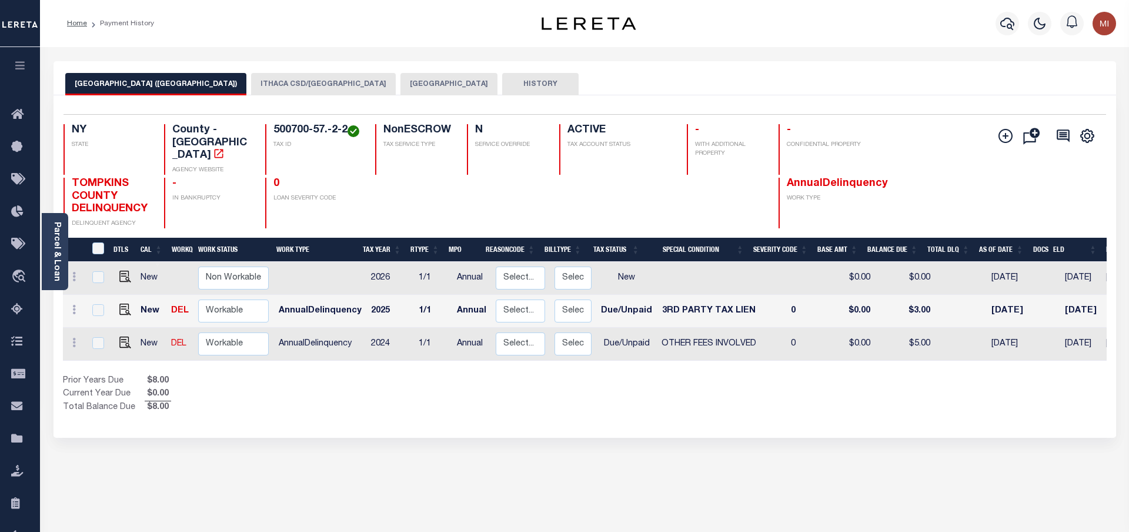
click at [401, 84] on button "[GEOGRAPHIC_DATA]" at bounding box center [449, 84] width 97 height 22
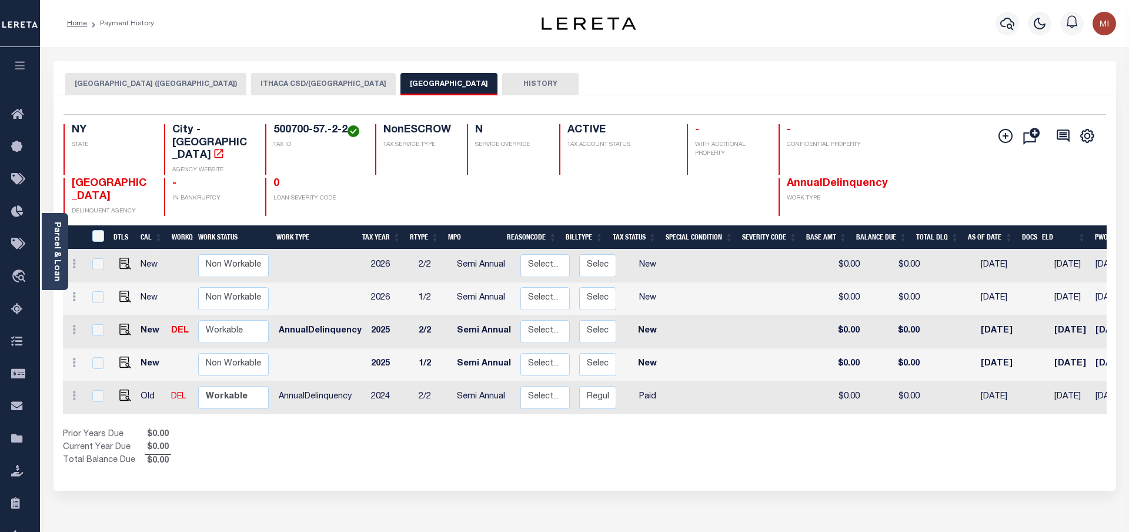
click at [64, 315] on td at bounding box center [74, 331] width 22 height 33
checkbox input "true"
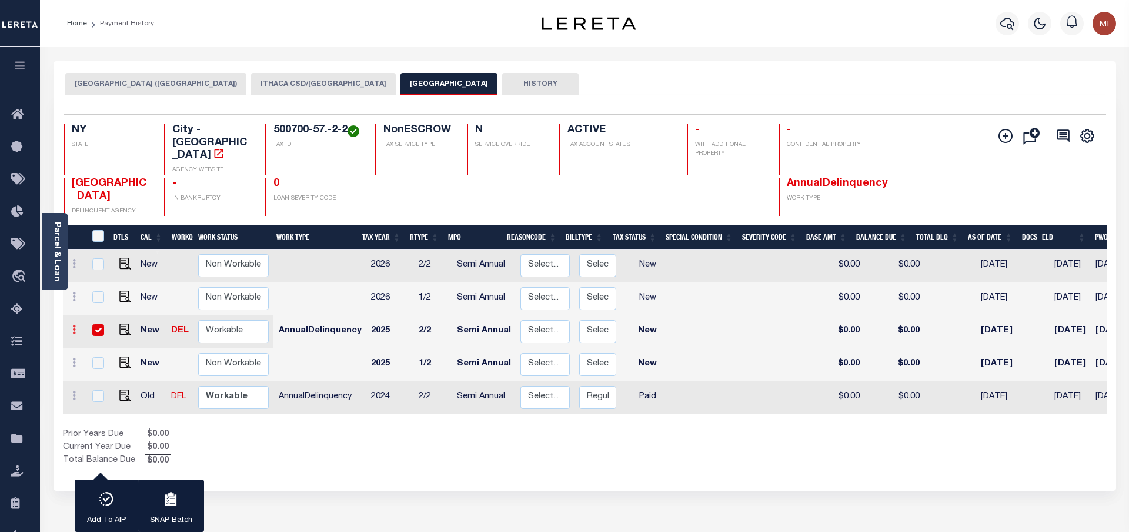
click at [75, 325] on icon at bounding box center [74, 329] width 4 height 9
click at [101, 361] on link at bounding box center [102, 370] width 40 height 19
select select "NW2"
type input "$0.00"
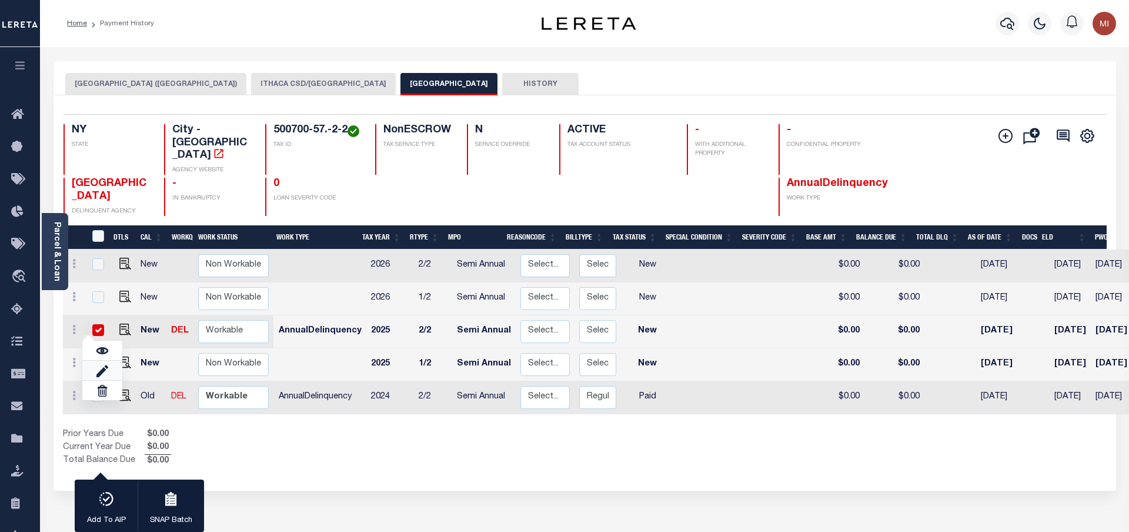
type input "[DATE]"
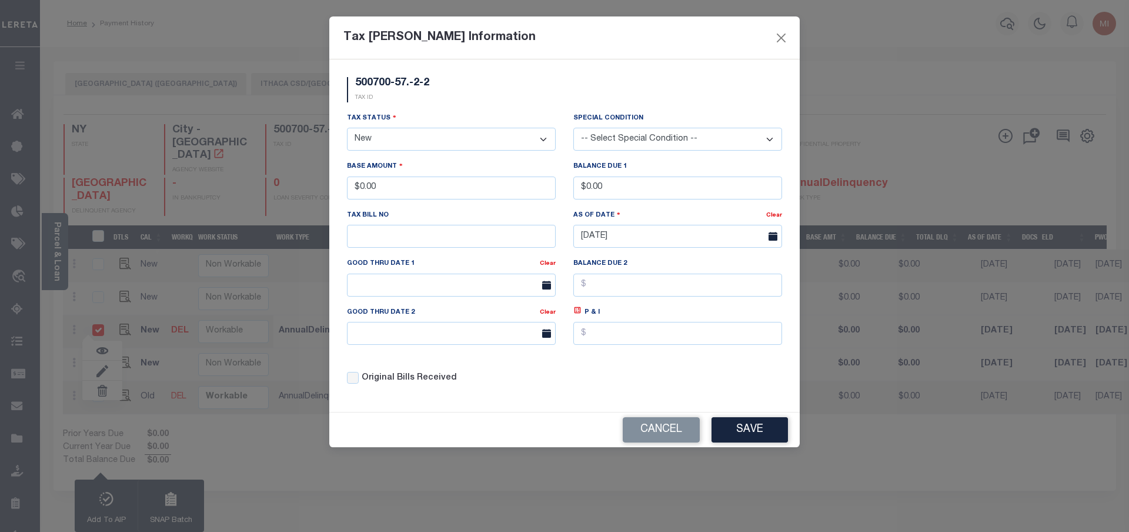
click at [347, 128] on select "- Select Status - Open Due/Unpaid Paid Incomplete No Tax Due Internal Refund Pr…" at bounding box center [451, 139] width 209 height 23
select select "DUE"
click option "Due/Unpaid" at bounding box center [0, 0] width 0 height 0
click at [573, 128] on select "-- Select Special Condition -- 3RD PARTY TAX LIEN AGENCY TAX LIEN (A.K.A Inside…" at bounding box center [677, 139] width 209 height 23
select select "20"
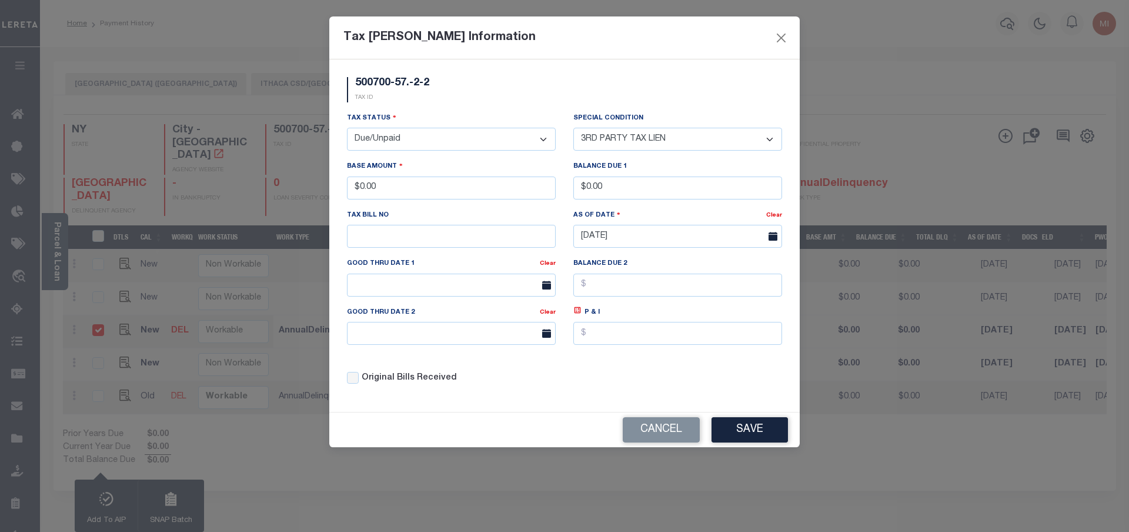
click option "3RD PARTY TAX LIEN" at bounding box center [0, 0] width 0 height 0
drag, startPoint x: 418, startPoint y: 193, endPoint x: 336, endPoint y: 186, distance: 81.4
click at [347, 186] on input "$0.00" at bounding box center [451, 187] width 209 height 23
type input "$15.00"
click at [613, 196] on input "$0.00" at bounding box center [677, 187] width 209 height 23
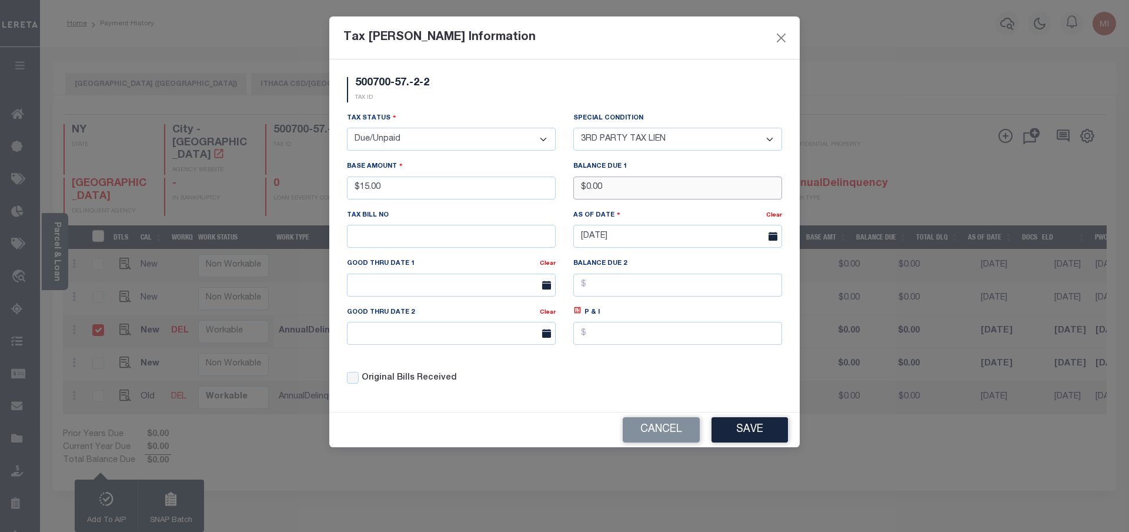
drag, startPoint x: 624, startPoint y: 194, endPoint x: 578, endPoint y: 190, distance: 46.6
click at [578, 190] on input "$0.00" at bounding box center [677, 187] width 209 height 23
type input "$15.00"
click at [748, 432] on button "Save" at bounding box center [750, 429] width 76 height 25
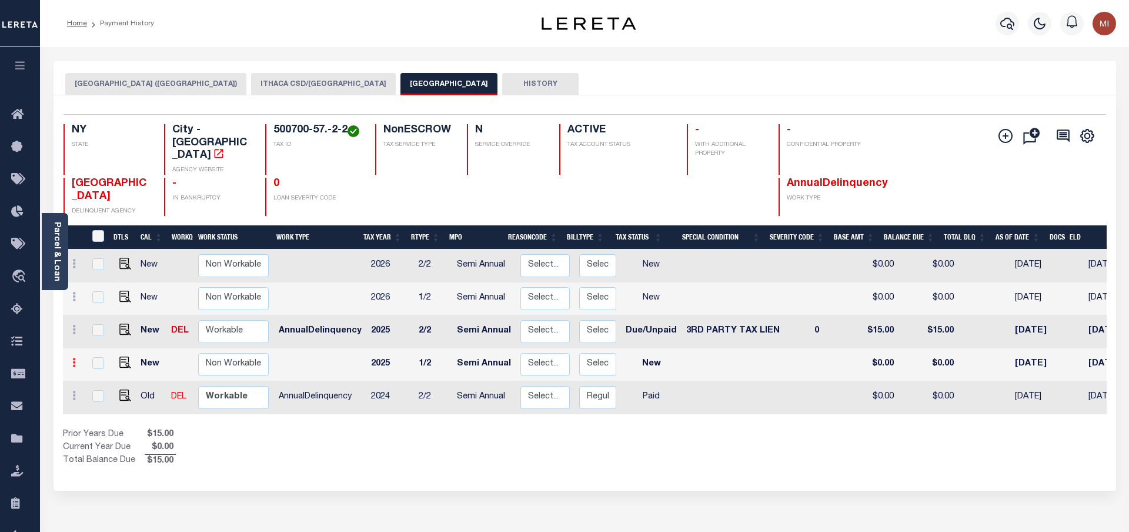
click at [74, 358] on icon at bounding box center [74, 362] width 4 height 9
click at [102, 334] on img at bounding box center [102, 340] width 12 height 12
type input "$0.00"
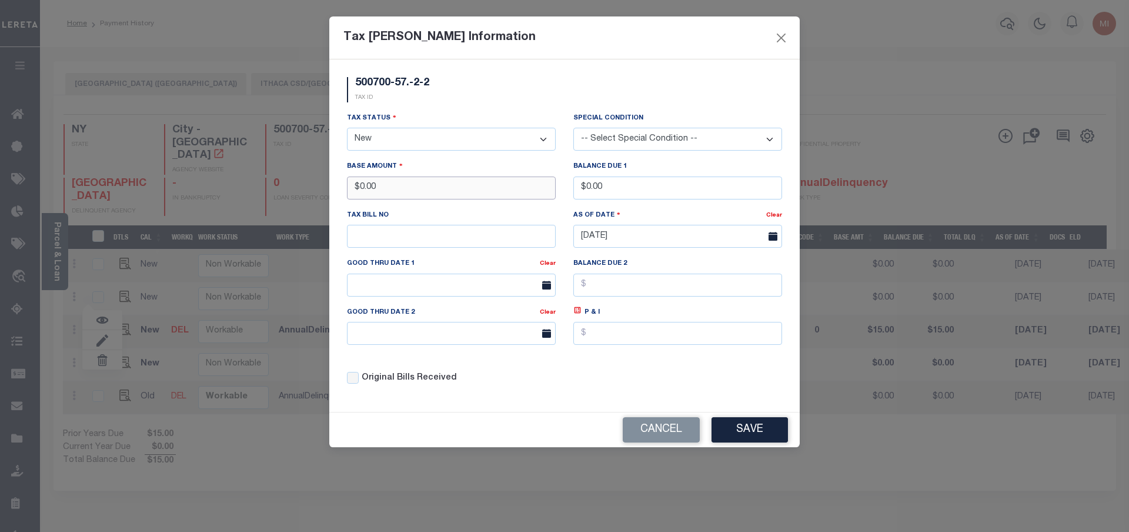
drag, startPoint x: 452, startPoint y: 191, endPoint x: 290, endPoint y: 181, distance: 162.6
click at [347, 182] on input "$0.00" at bounding box center [451, 187] width 209 height 23
type input "$20.00"
click at [347, 128] on select "- Select Status - Open Due/Unpaid Paid Incomplete No Tax Due Internal Refund Pr…" at bounding box center [451, 139] width 209 height 23
select select "DUE"
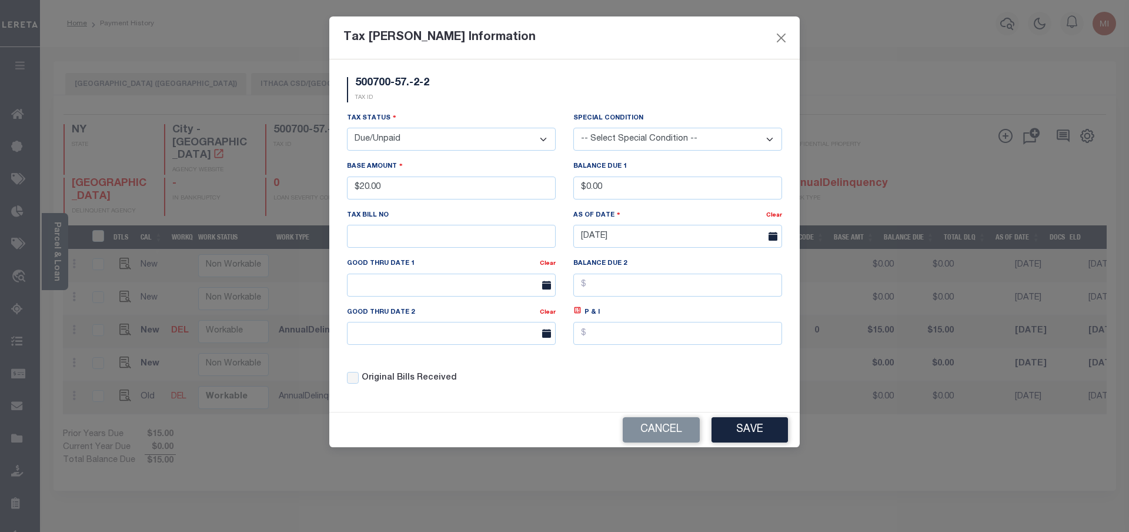
click option "Due/Unpaid" at bounding box center [0, 0] width 0 height 0
click at [573, 128] on select "-- Select Special Condition -- 3RD PARTY TAX LIEN AGENCY TAX LIEN (A.K.A Inside…" at bounding box center [677, 139] width 209 height 23
select select "20"
click option "3RD PARTY TAX LIEN" at bounding box center [0, 0] width 0 height 0
drag, startPoint x: 621, startPoint y: 192, endPoint x: 545, endPoint y: 184, distance: 76.4
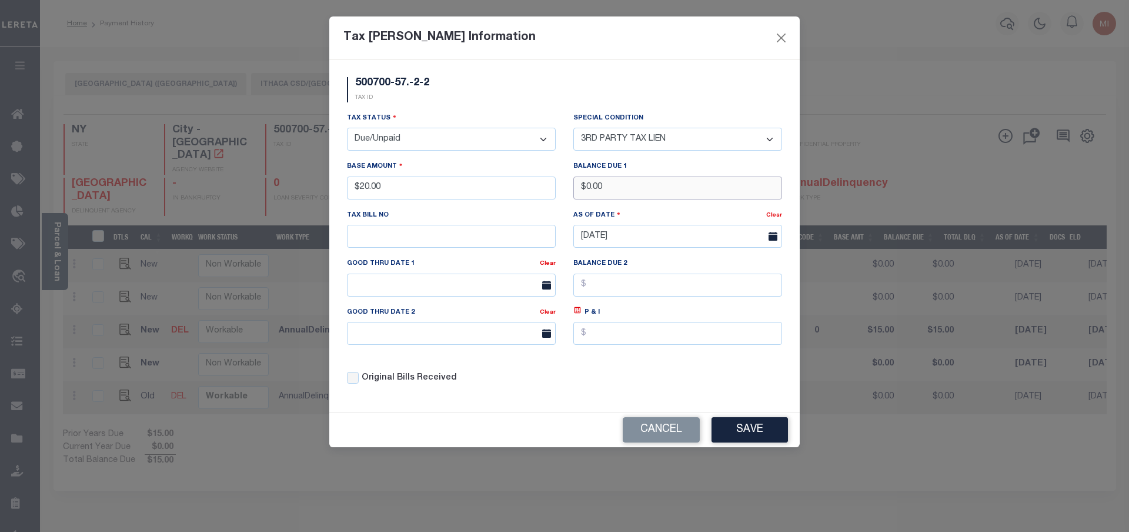
click at [573, 184] on input "$0.00" at bounding box center [677, 187] width 209 height 23
type input "$20.00"
click at [759, 427] on button "Save" at bounding box center [750, 429] width 76 height 25
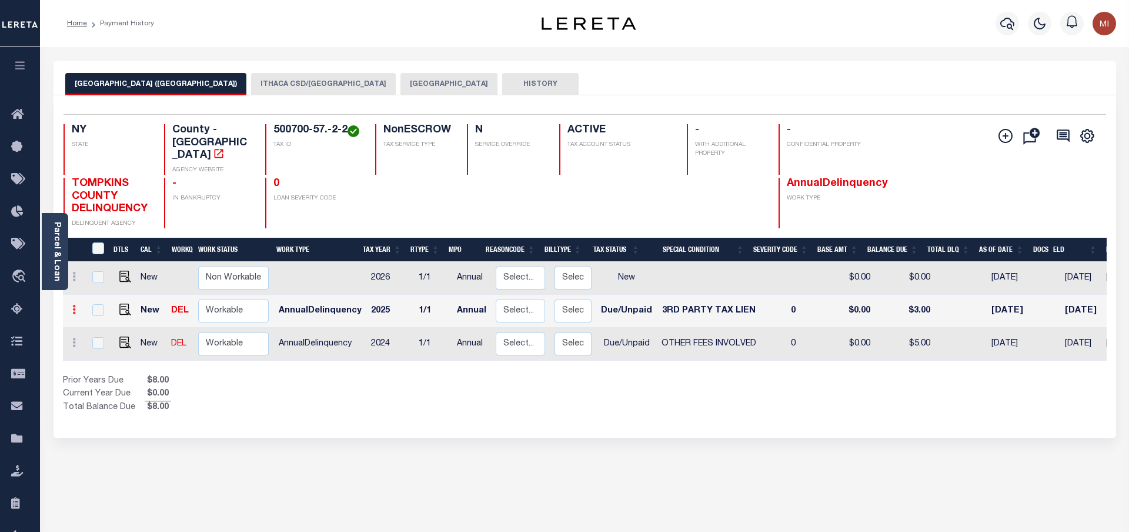
click at [72, 305] on icon at bounding box center [74, 309] width 4 height 9
click at [103, 333] on img at bounding box center [102, 339] width 12 height 12
select select "DUE"
select select "20"
type input "$0.00"
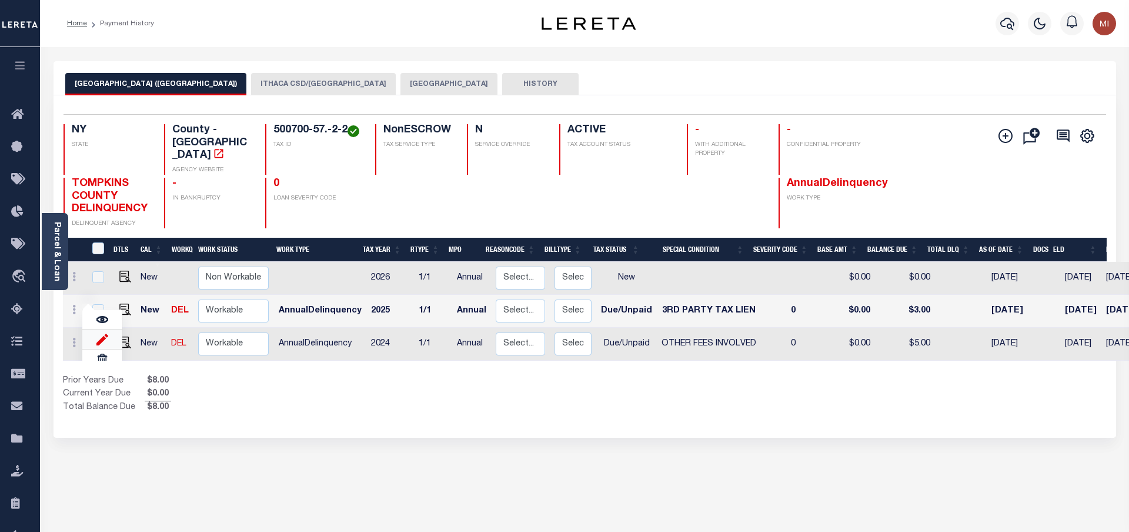
type input "$3.00"
type input "543543"
type input "[DATE]"
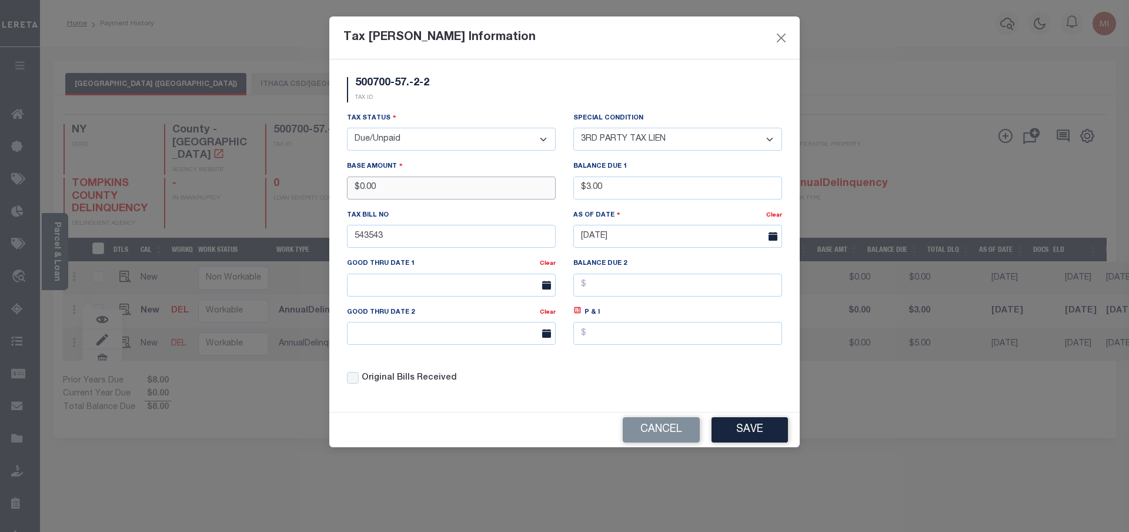
drag, startPoint x: 409, startPoint y: 195, endPoint x: 320, endPoint y: 193, distance: 89.4
click at [347, 194] on input "$0.00" at bounding box center [451, 187] width 209 height 23
type input "$"
type input "$3.00"
click at [785, 37] on button "Close" at bounding box center [781, 37] width 15 height 15
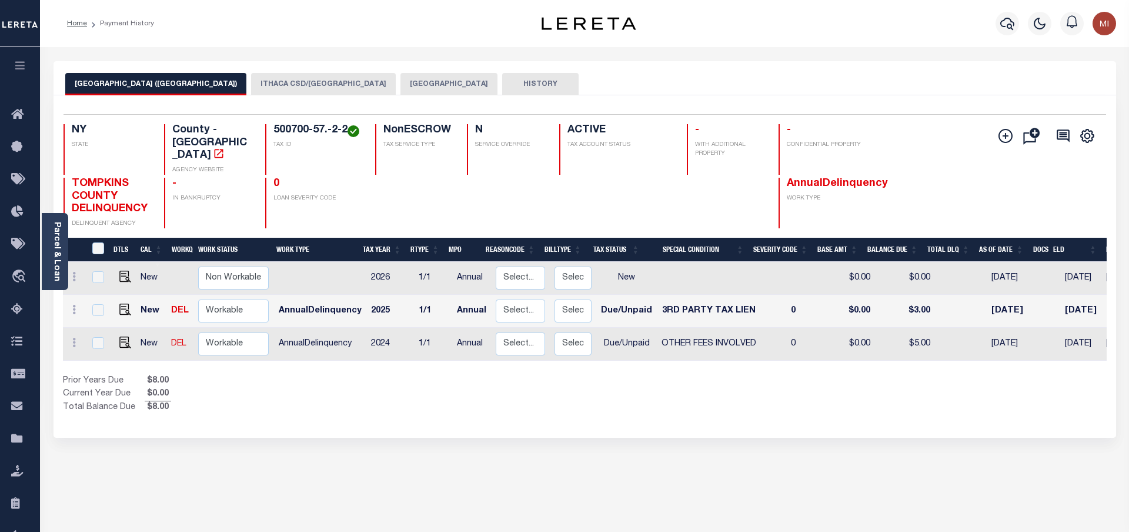
click at [401, 88] on button "[GEOGRAPHIC_DATA]" at bounding box center [449, 84] width 97 height 22
click at [401, 84] on button "[GEOGRAPHIC_DATA]" at bounding box center [449, 84] width 97 height 22
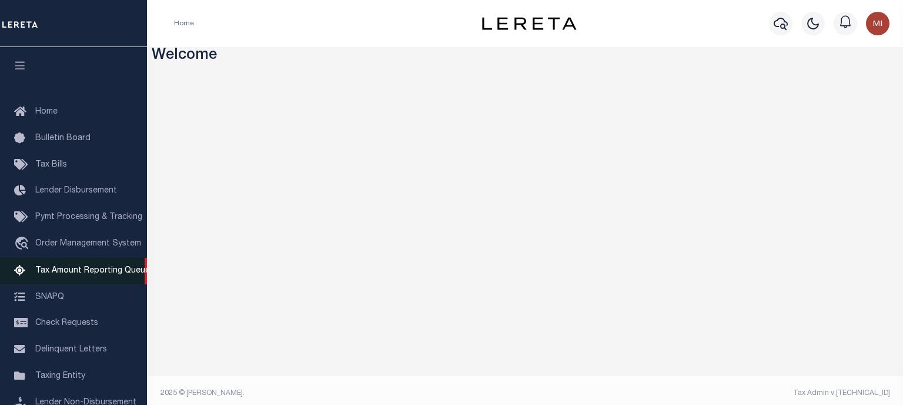
click at [72, 275] on span "Tax Amount Reporting Queue" at bounding box center [92, 270] width 115 height 8
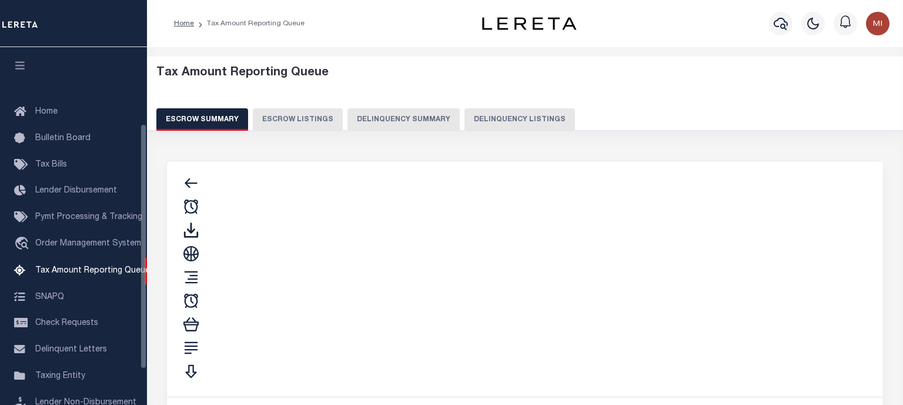
click at [389, 119] on button "Delinquency Summary" at bounding box center [404, 119] width 112 height 22
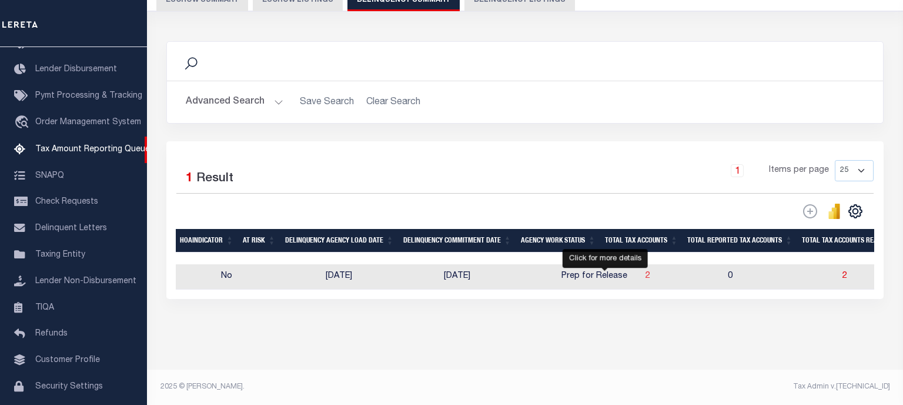
click at [646, 276] on span "2" at bounding box center [648, 276] width 5 height 8
select select "100"
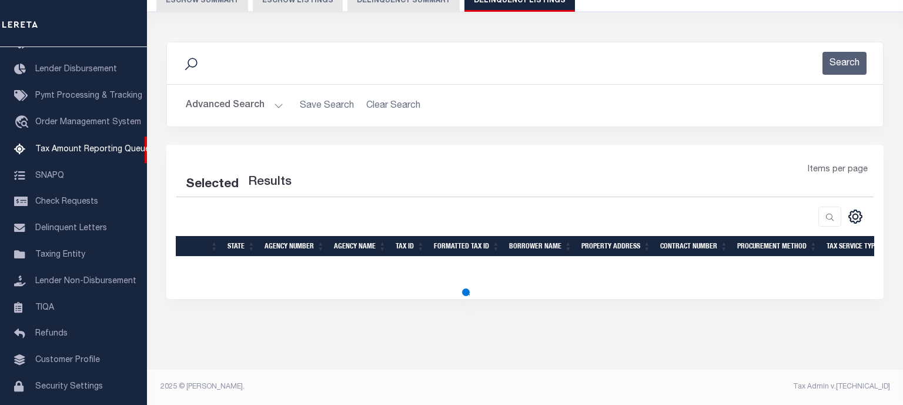
scroll to position [118, 0]
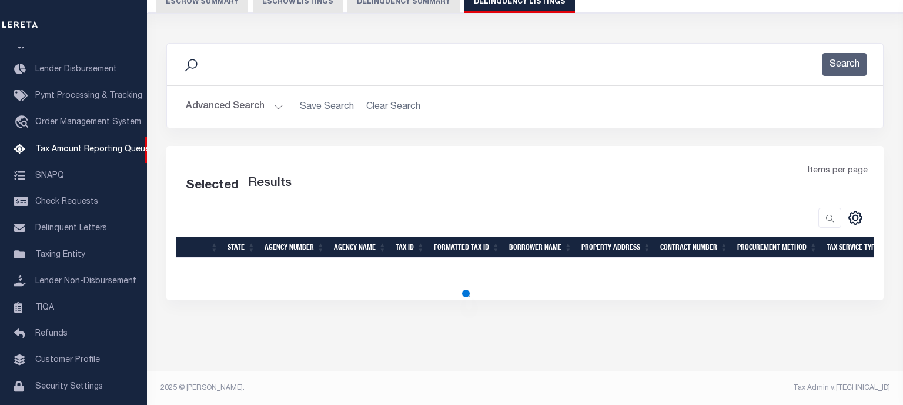
select select "100"
